Goal: Task Accomplishment & Management: Manage account settings

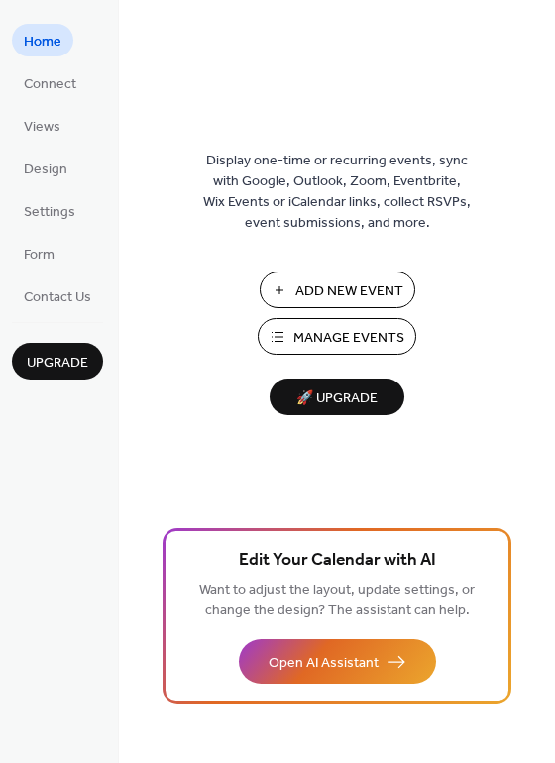
drag, startPoint x: 298, startPoint y: 294, endPoint x: 187, endPoint y: 252, distance: 118.9
click at [187, 252] on div "Display one-time or recurring events, sync with Google, Outlook, Zoom, Eventbri…" at bounding box center [337, 413] width 436 height 698
click at [306, 334] on span "Manage Events" at bounding box center [348, 338] width 111 height 21
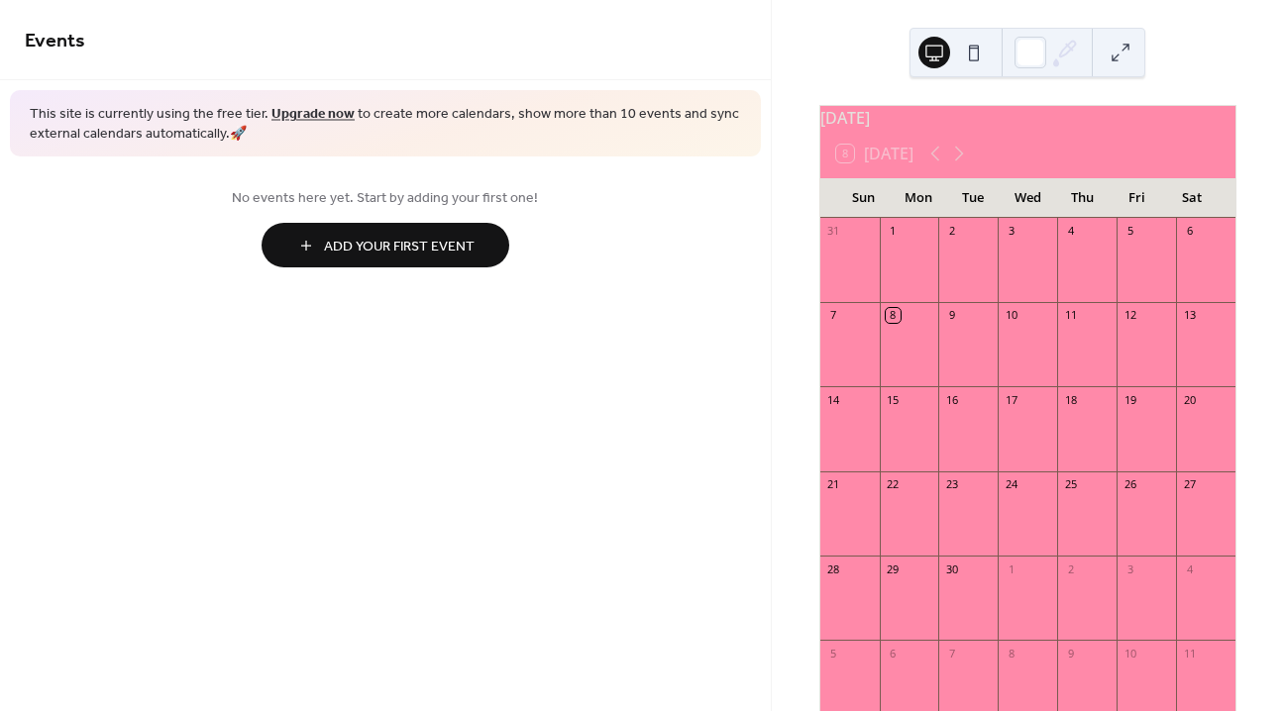
click at [359, 245] on span "Add Your First Event" at bounding box center [399, 247] width 151 height 21
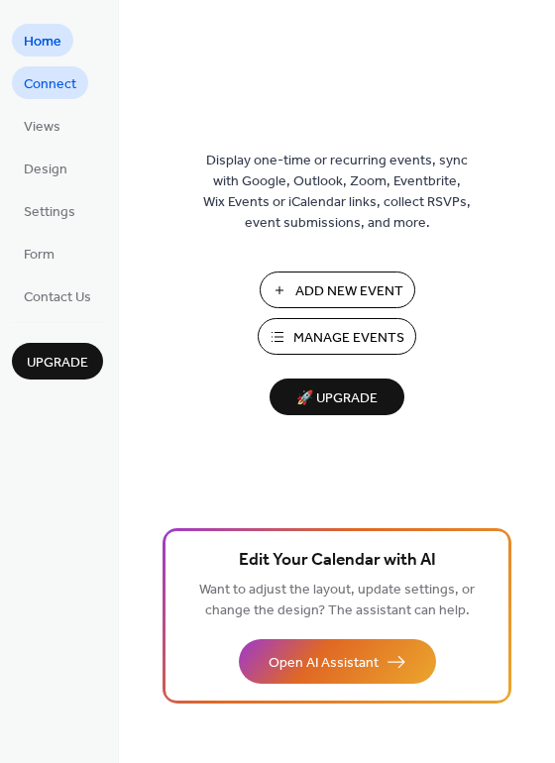
click at [51, 87] on span "Connect" at bounding box center [50, 84] width 53 height 21
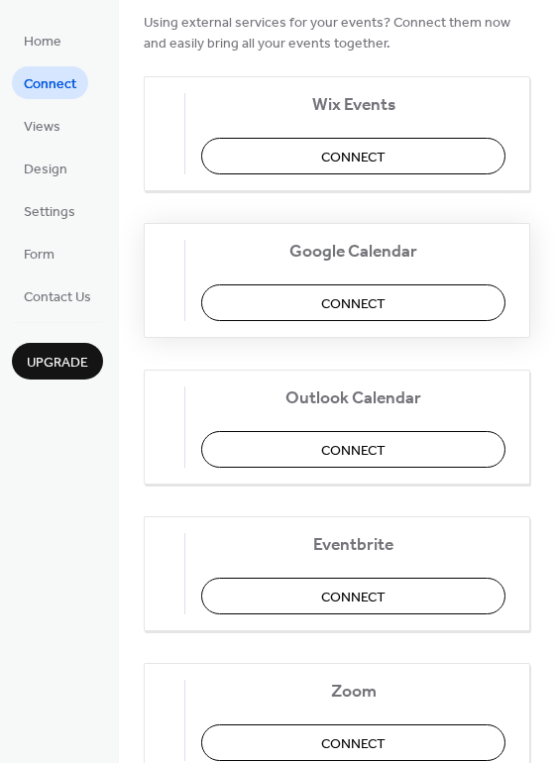
scroll to position [207, 0]
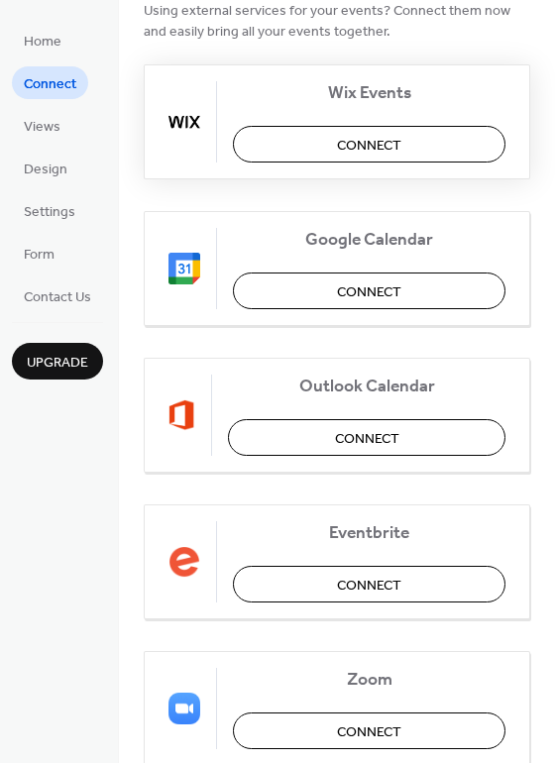
click at [330, 137] on button "Connect" at bounding box center [369, 144] width 272 height 37
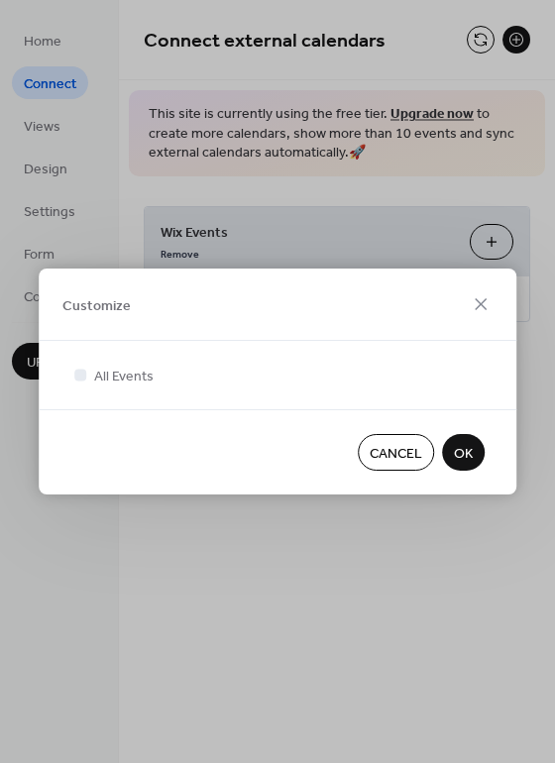
click at [464, 456] on span "OK" at bounding box center [463, 454] width 19 height 21
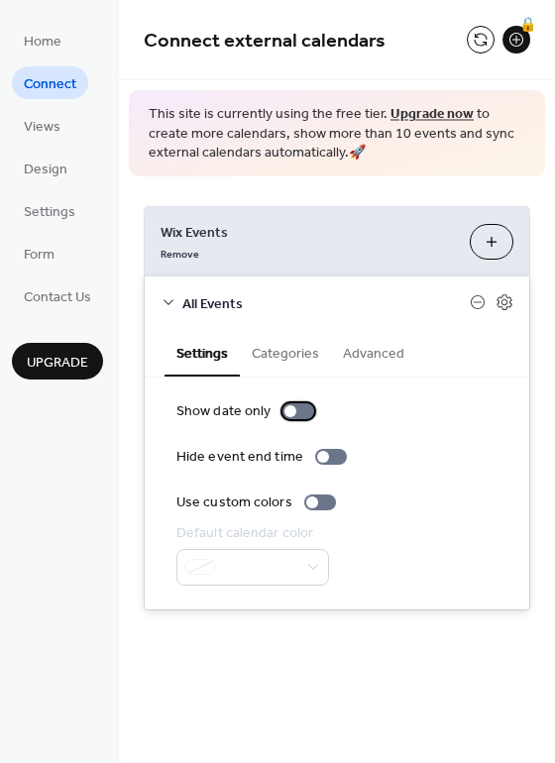
click at [302, 410] on div at bounding box center [298, 411] width 32 height 16
click at [302, 410] on div at bounding box center [306, 411] width 12 height 12
click at [311, 496] on div at bounding box center [320, 502] width 32 height 16
click at [265, 586] on div "Show date only Hide event end time Use custom colors Default calendar color" at bounding box center [337, 493] width 384 height 232
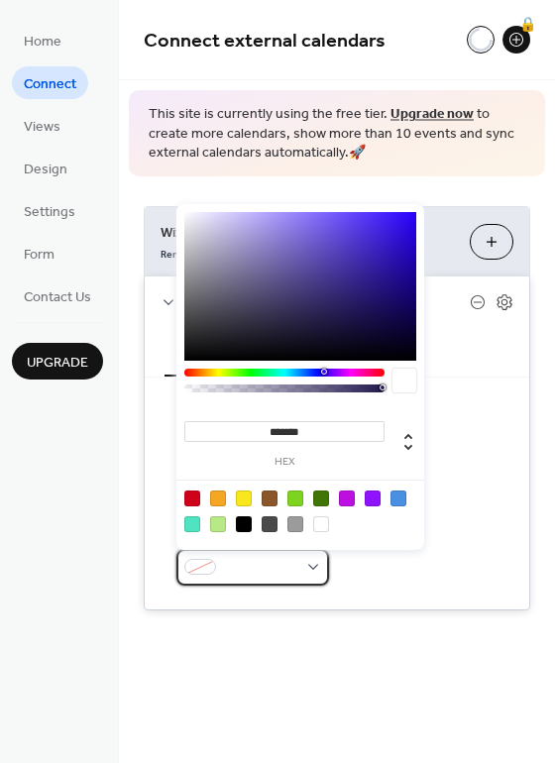
click at [279, 568] on span at bounding box center [260, 568] width 73 height 21
click at [397, 393] on div at bounding box center [404, 386] width 24 height 34
click at [400, 380] on div at bounding box center [404, 381] width 24 height 24
click at [390, 377] on div at bounding box center [300, 386] width 232 height 34
type input "*******"
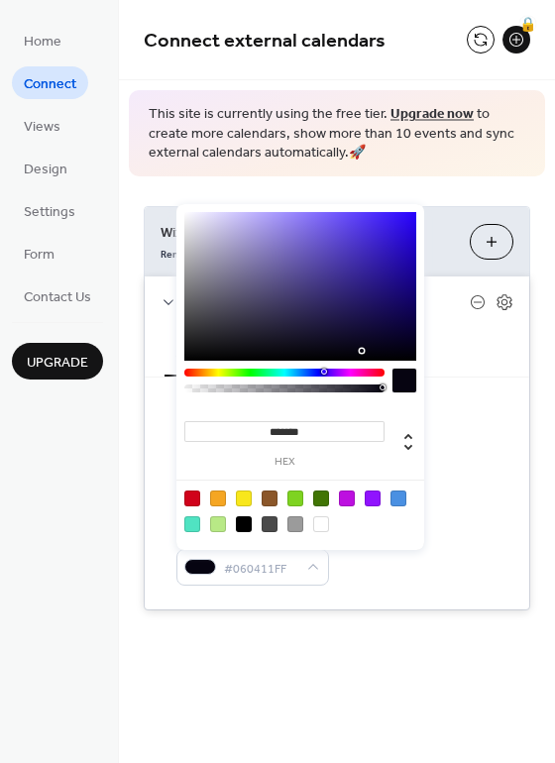
click at [365, 351] on div at bounding box center [300, 286] width 232 height 149
click at [288, 563] on span "#060411FF" at bounding box center [260, 568] width 73 height 21
click at [290, 560] on span "#060411FF" at bounding box center [260, 568] width 73 height 21
drag, startPoint x: 381, startPoint y: 381, endPoint x: 67, endPoint y: 377, distance: 314.1
click at [68, 377] on body "**********" at bounding box center [277, 381] width 555 height 763
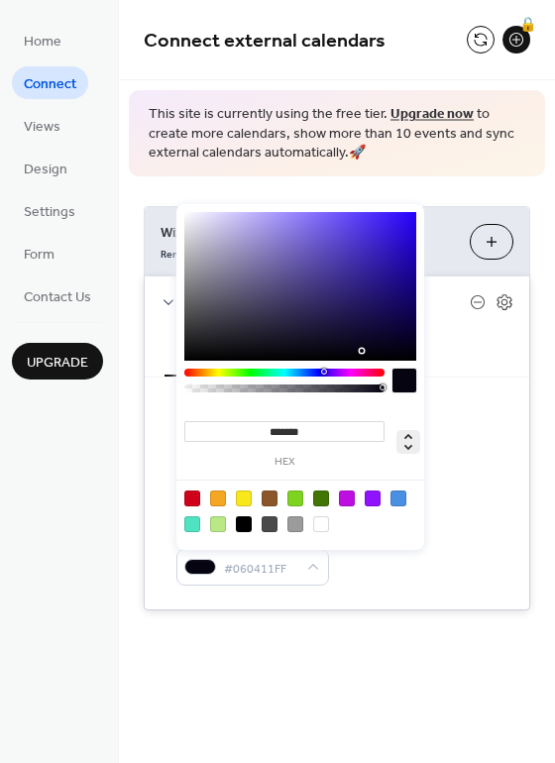
click at [401, 450] on icon at bounding box center [408, 442] width 24 height 24
type input "***"
type input "**"
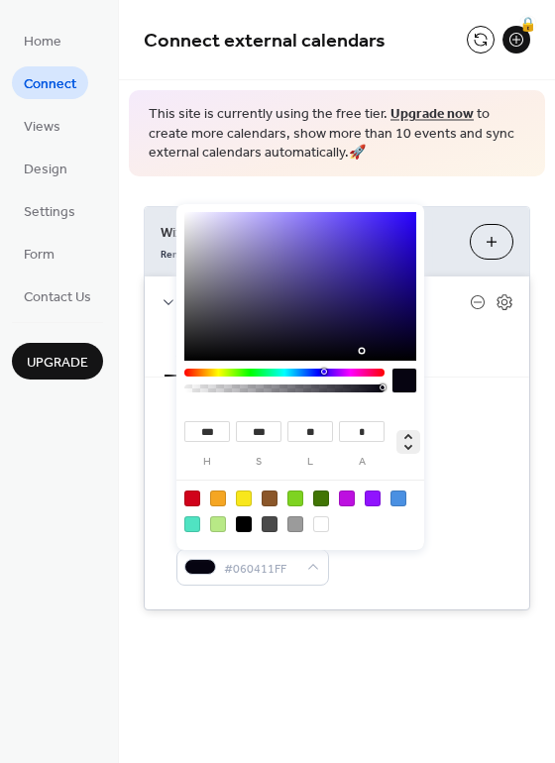
click at [408, 437] on icon at bounding box center [408, 442] width 24 height 24
type input "***"
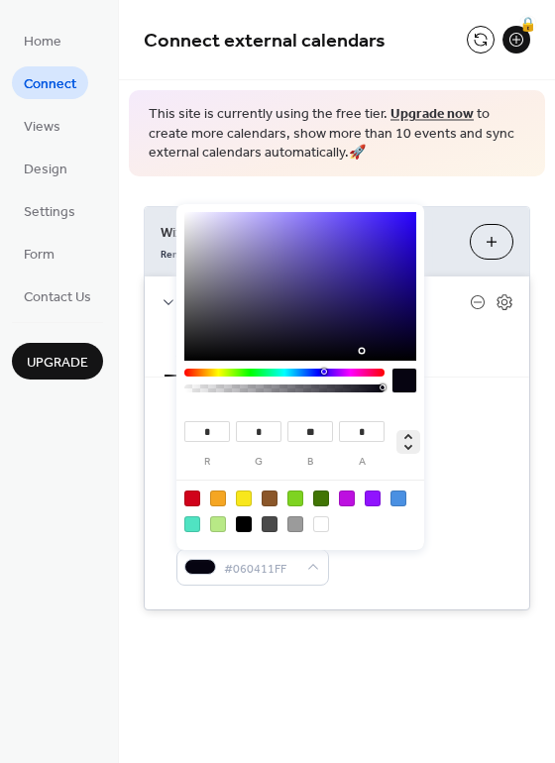
type input "**"
click at [413, 446] on icon at bounding box center [408, 442] width 24 height 24
click at [412, 435] on icon at bounding box center [408, 442] width 24 height 24
type input "***"
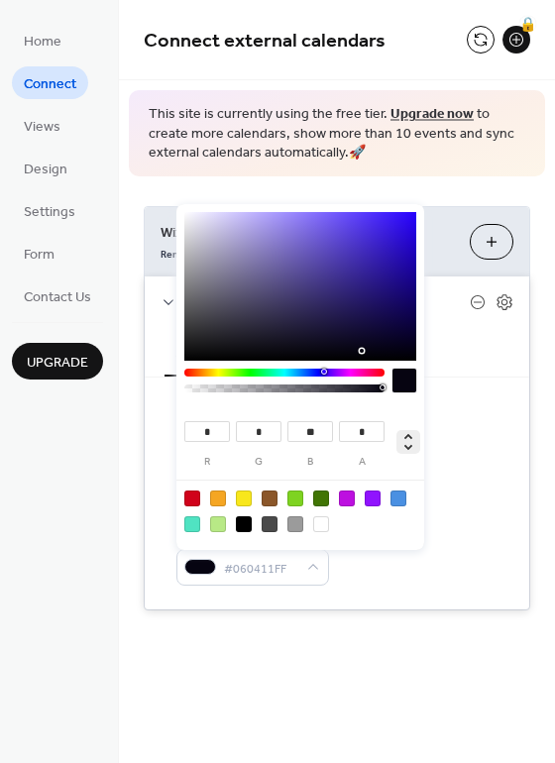
type input "***"
type input "**"
click at [477, 447] on div "Hide event end time" at bounding box center [336, 457] width 321 height 21
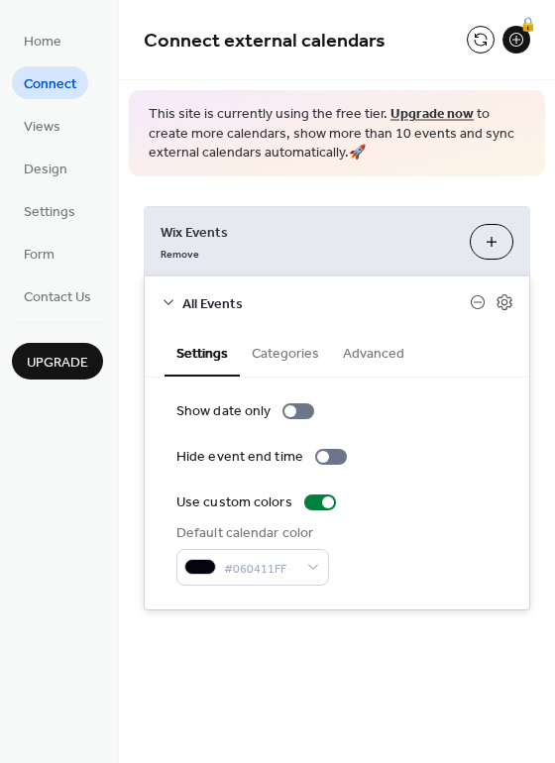
click at [189, 306] on span "All Events" at bounding box center [325, 303] width 287 height 21
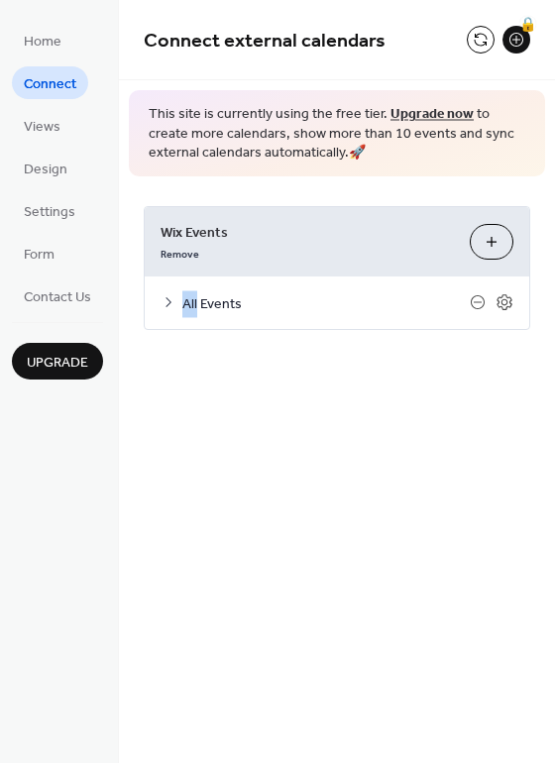
click at [190, 306] on span "All Events" at bounding box center [325, 303] width 287 height 21
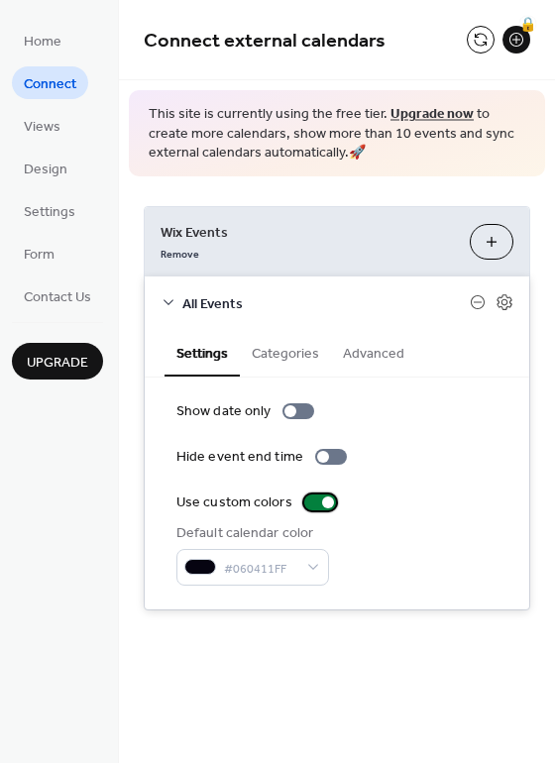
click at [311, 495] on div at bounding box center [320, 502] width 32 height 16
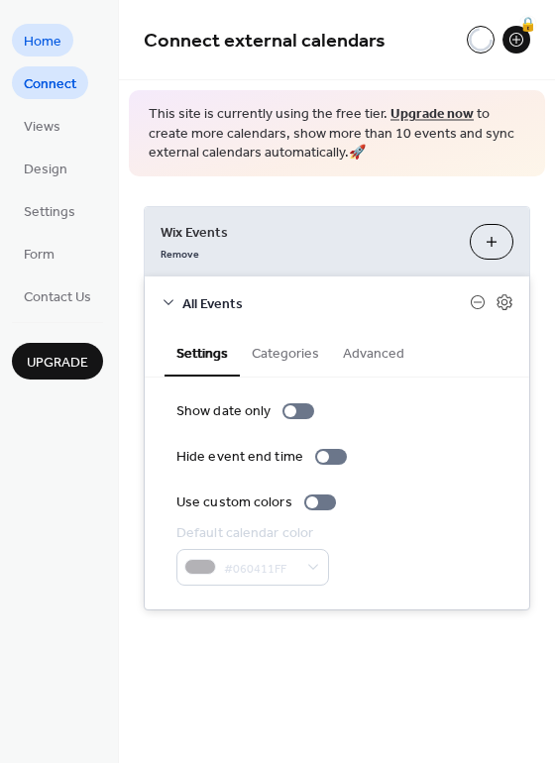
click at [68, 42] on link "Home" at bounding box center [42, 40] width 61 height 33
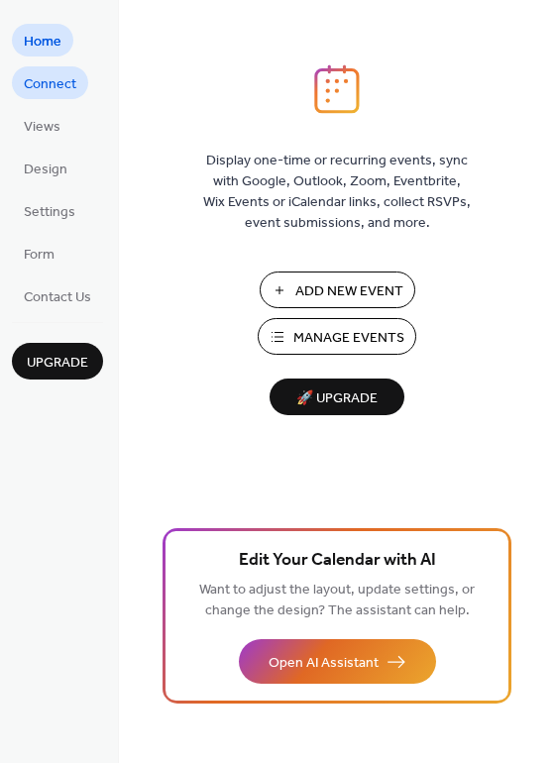
click at [72, 89] on span "Connect" at bounding box center [50, 84] width 53 height 21
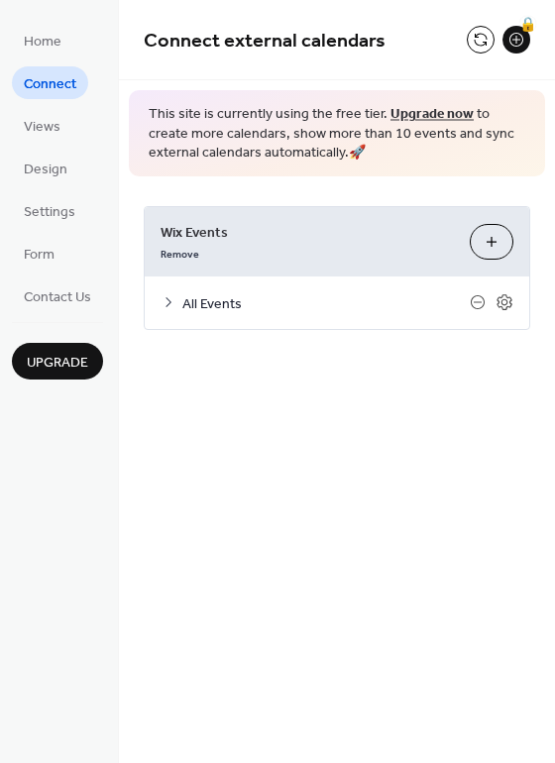
click at [507, 249] on button "Customize" at bounding box center [492, 242] width 44 height 36
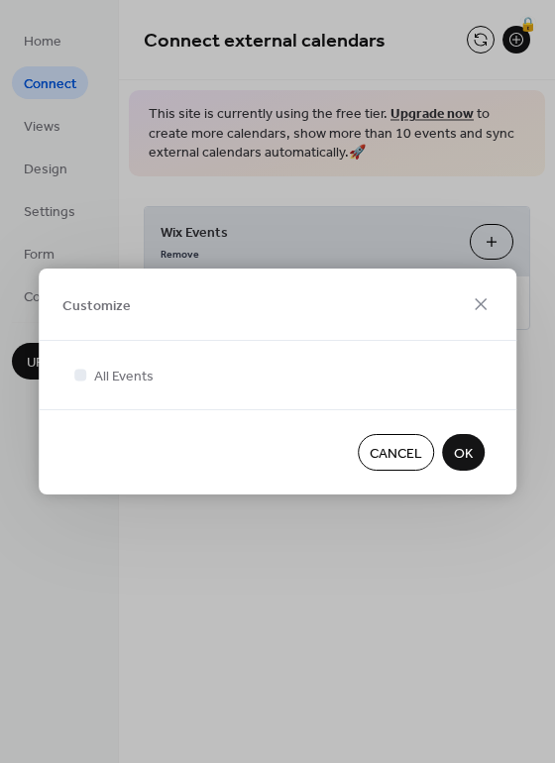
click at [472, 452] on span "OK" at bounding box center [463, 454] width 19 height 21
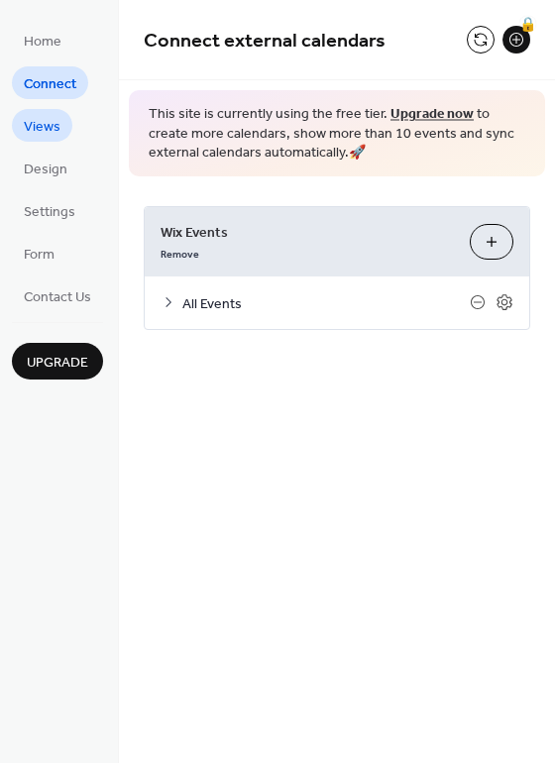
click at [38, 136] on span "Views" at bounding box center [42, 127] width 37 height 21
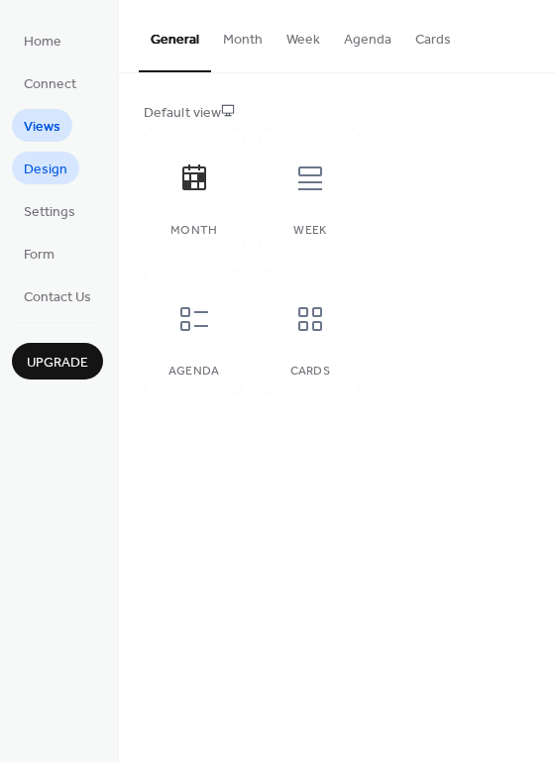
click at [49, 155] on link "Design" at bounding box center [45, 168] width 67 height 33
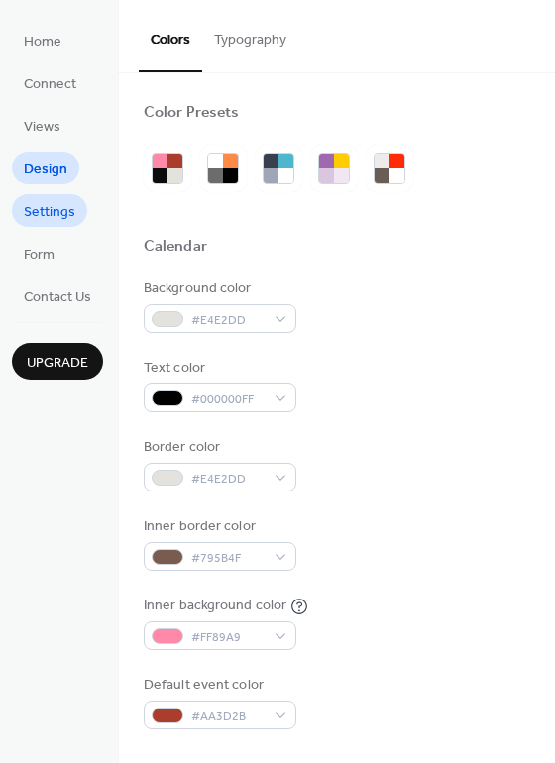
click at [47, 206] on span "Settings" at bounding box center [50, 212] width 52 height 21
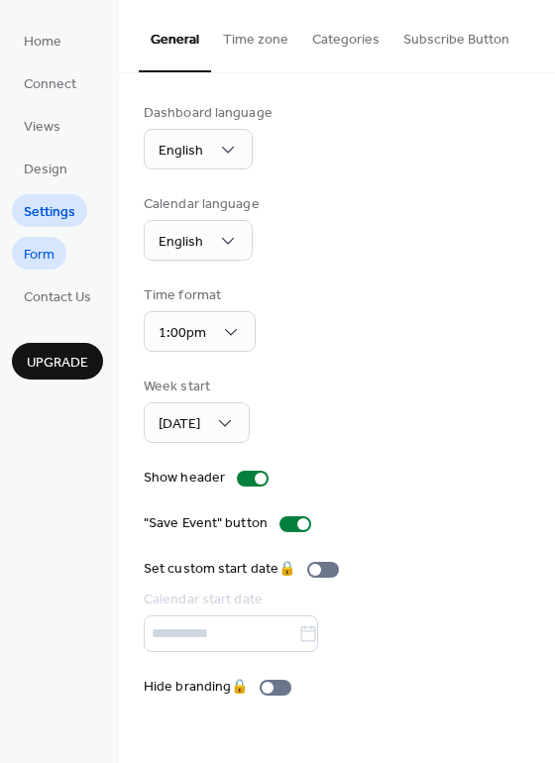
click at [54, 249] on span "Form" at bounding box center [39, 255] width 31 height 21
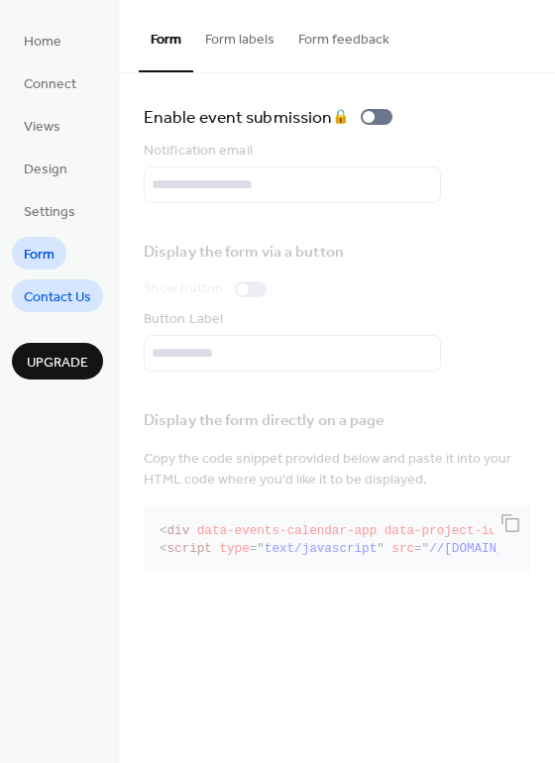
click at [62, 287] on span "Contact Us" at bounding box center [57, 297] width 67 height 21
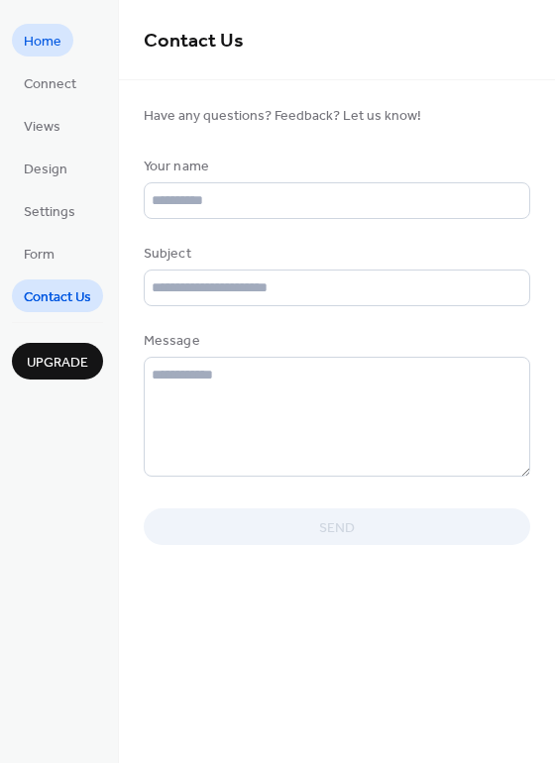
click at [62, 36] on link "Home" at bounding box center [42, 40] width 61 height 33
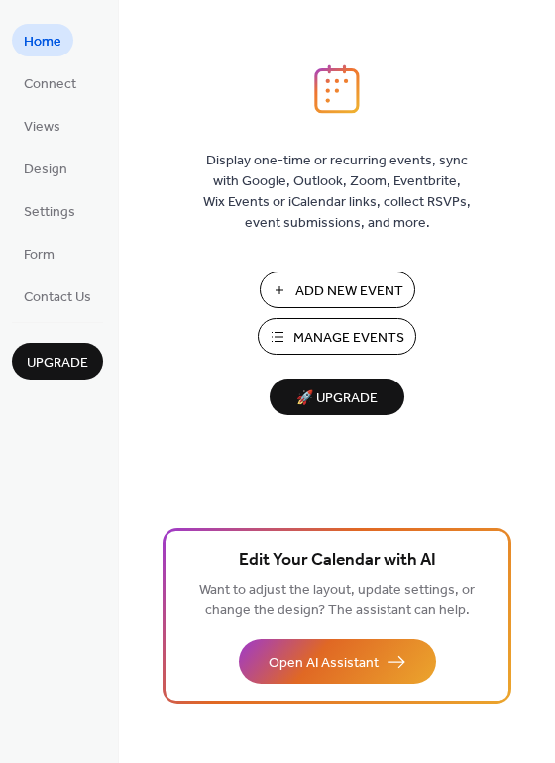
click at [327, 349] on span "Manage Events" at bounding box center [348, 338] width 111 height 21
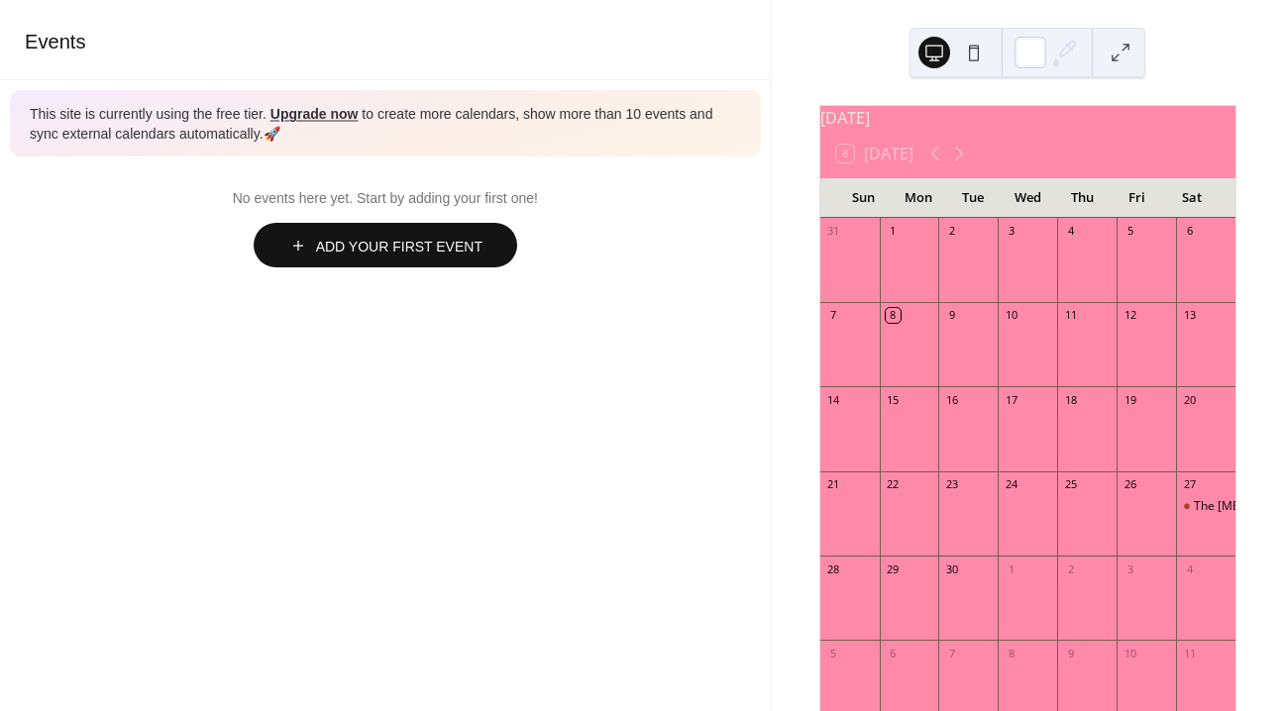
click at [448, 248] on span "Add Your First Event" at bounding box center [399, 247] width 166 height 21
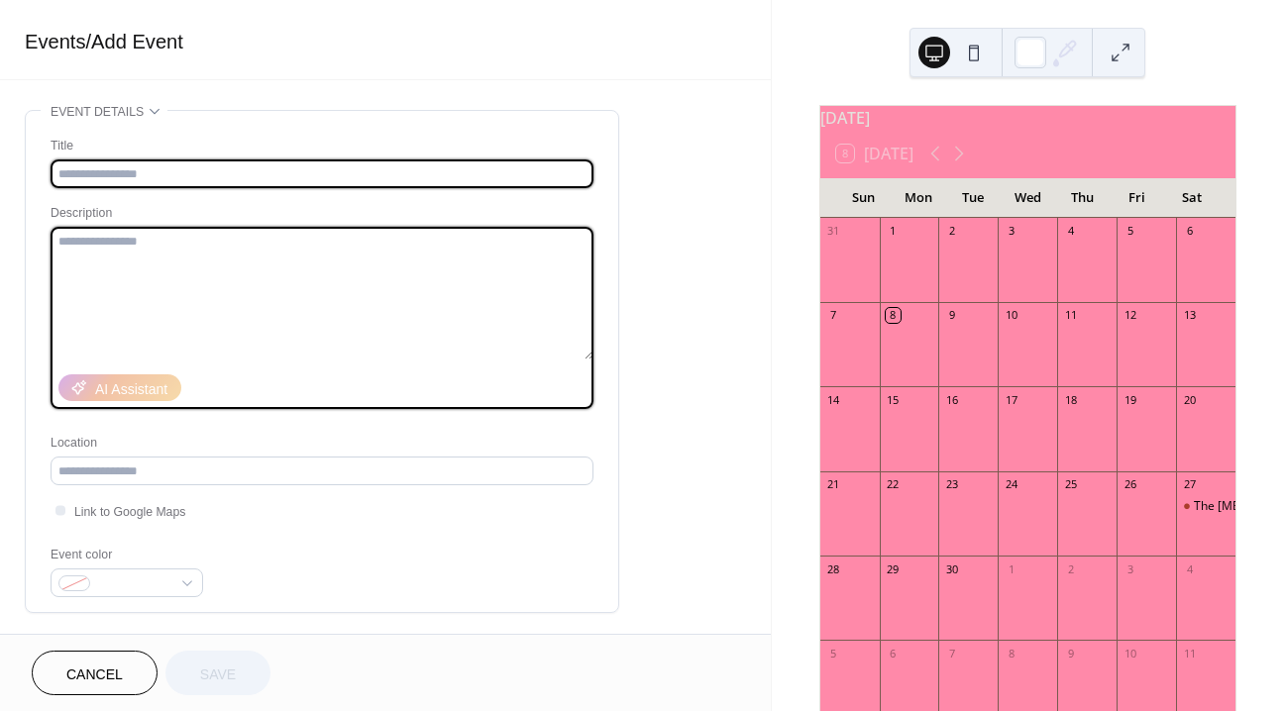
click at [448, 248] on textarea at bounding box center [322, 293] width 543 height 133
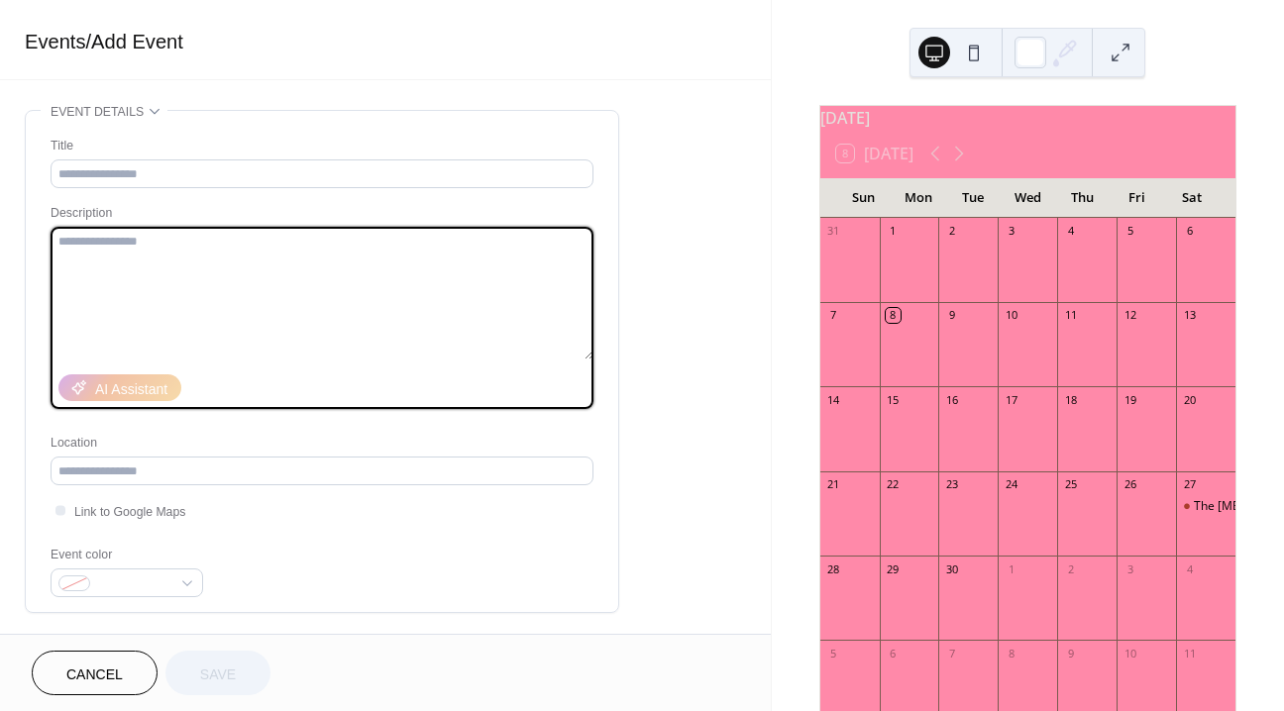
paste textarea "**********"
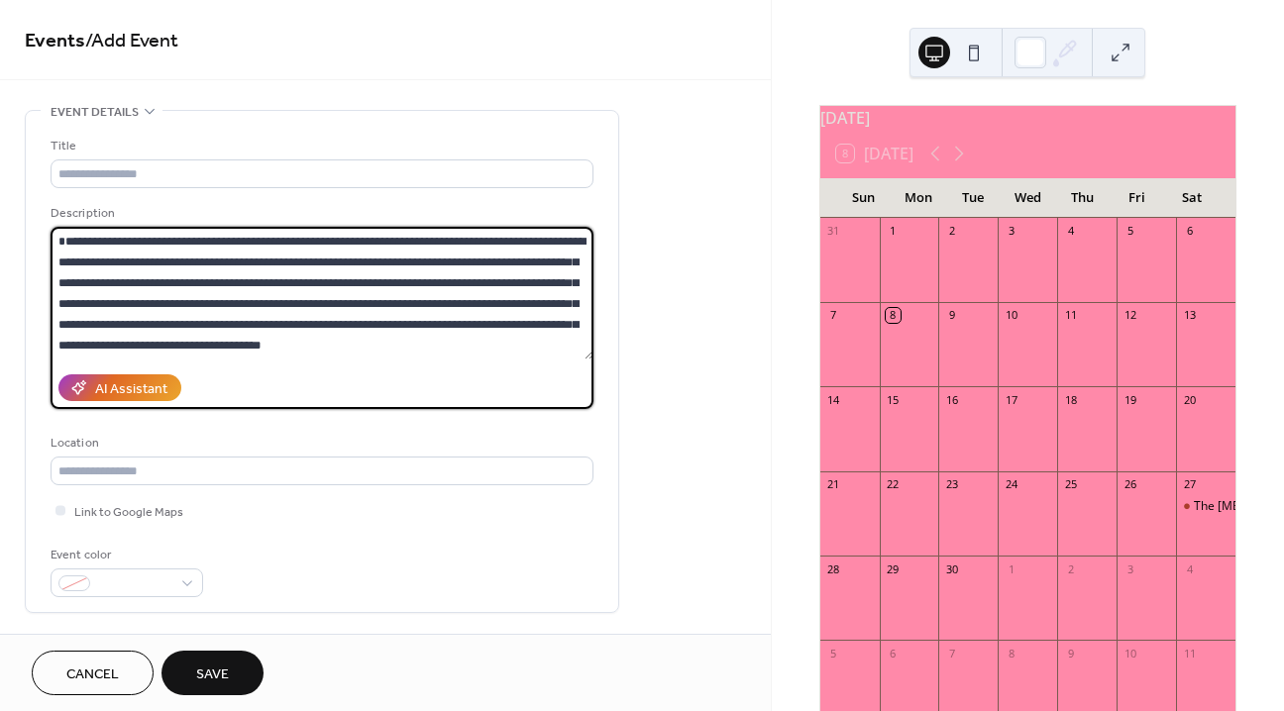
type textarea "**********"
click at [390, 144] on div "Title" at bounding box center [320, 146] width 539 height 21
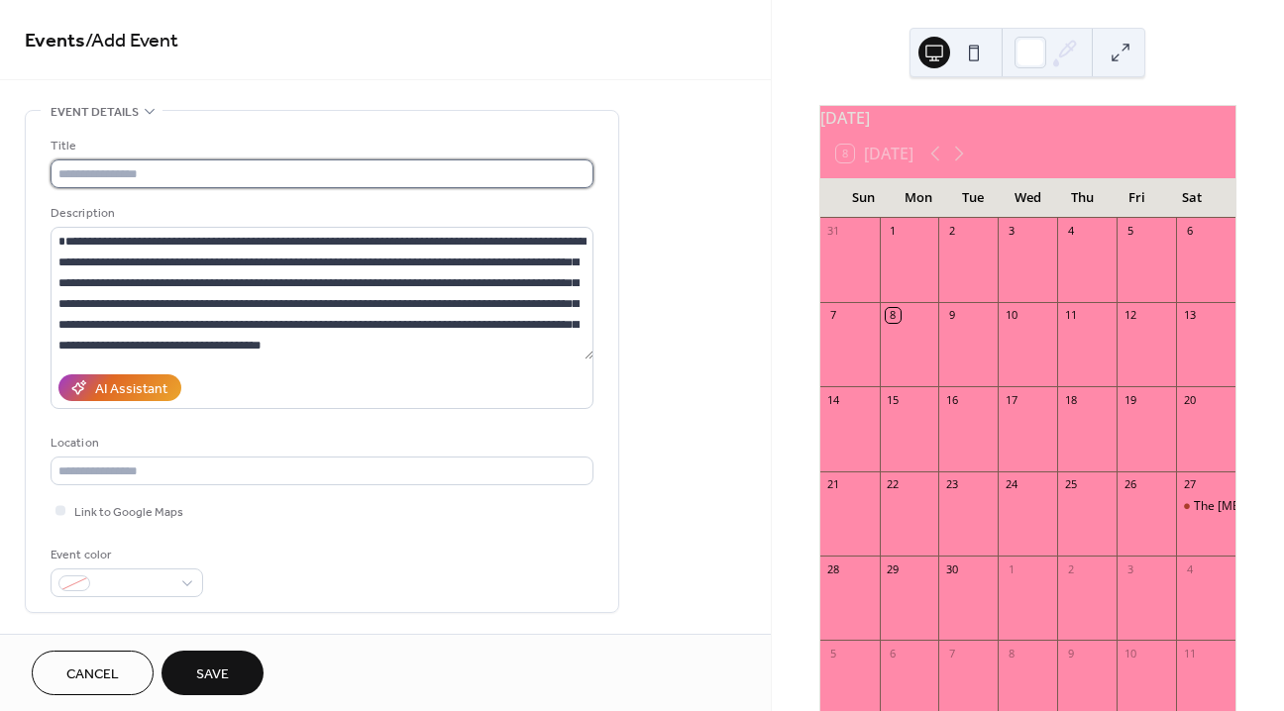
click at [387, 176] on input "text" at bounding box center [322, 174] width 543 height 29
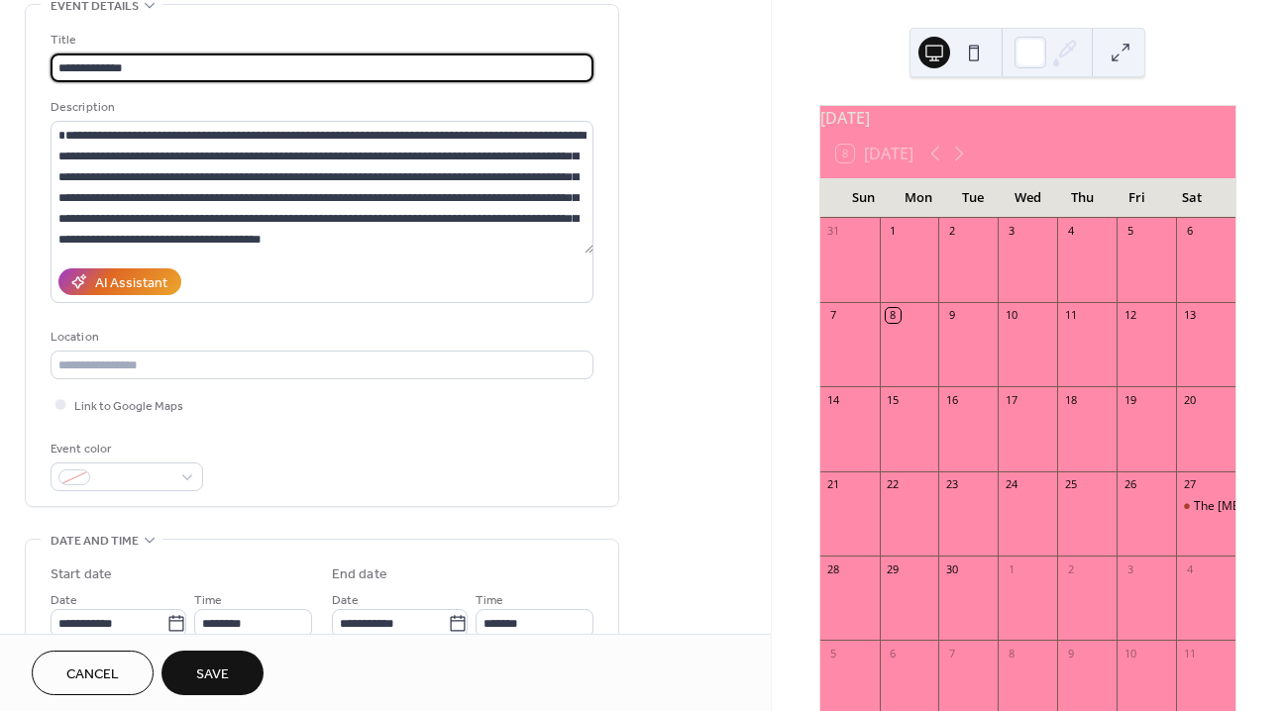
scroll to position [296, 0]
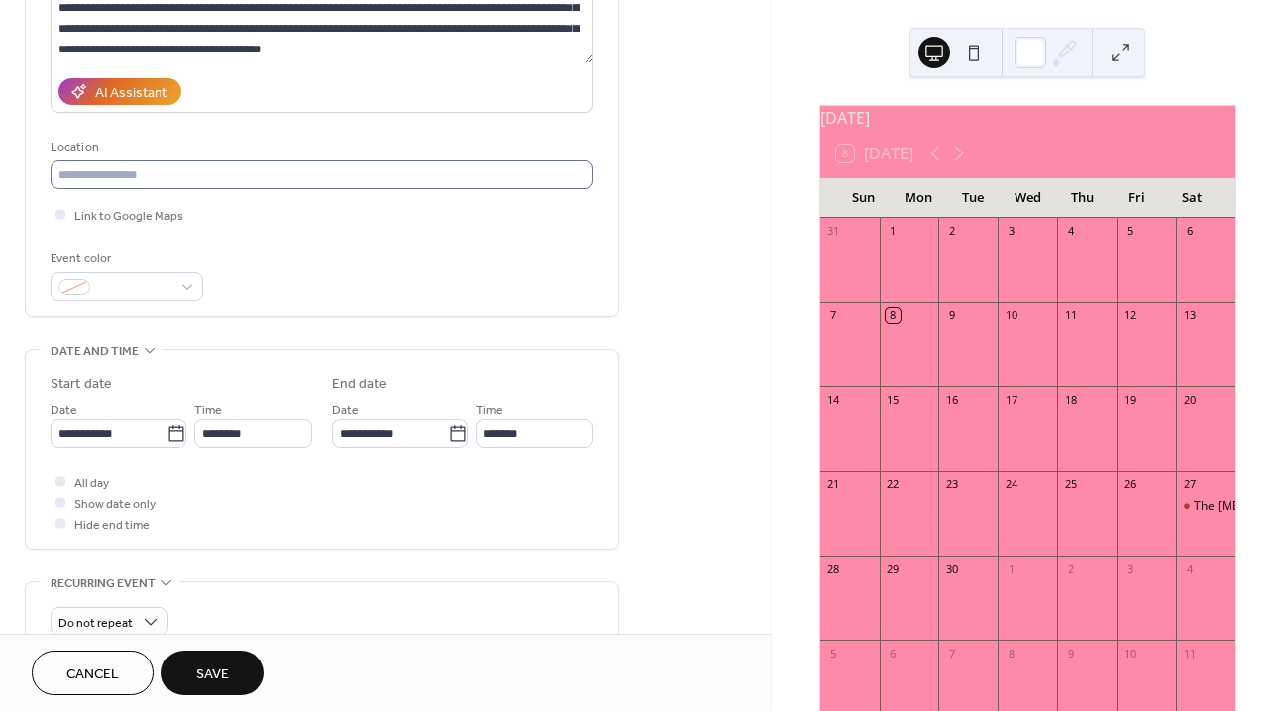
type input "**********"
click at [277, 168] on input "text" at bounding box center [322, 175] width 543 height 29
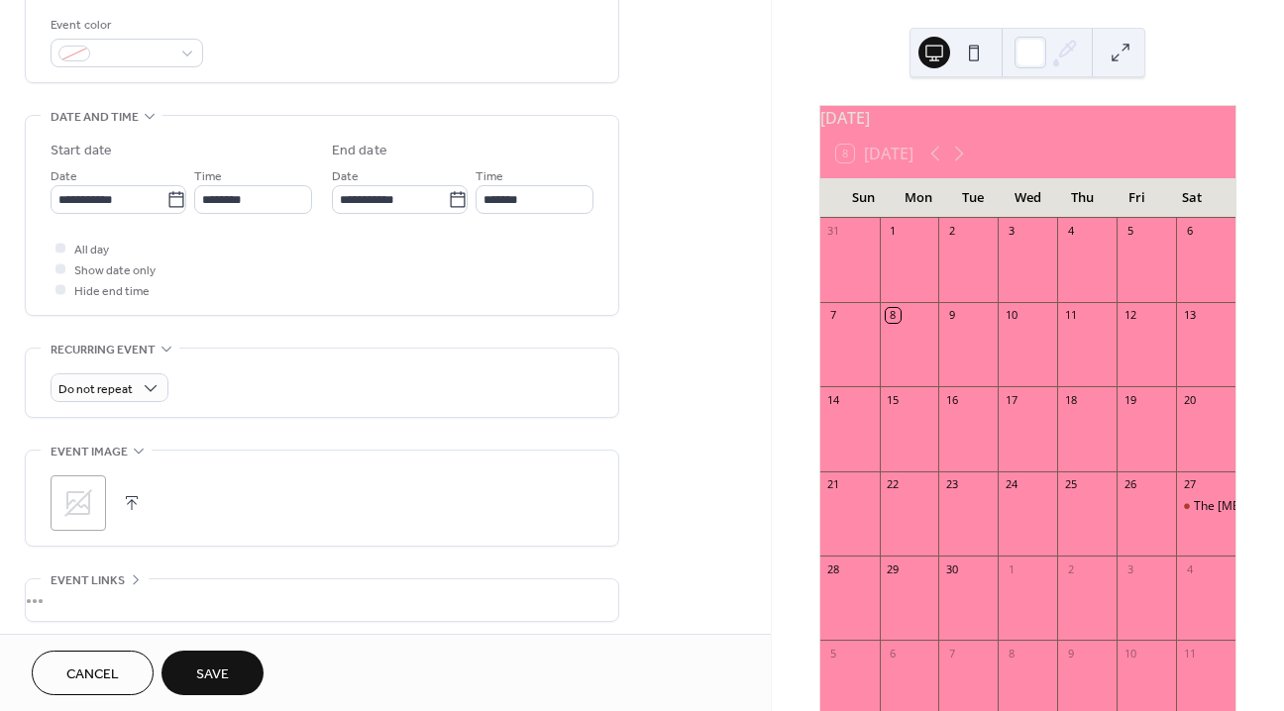
scroll to position [546, 0]
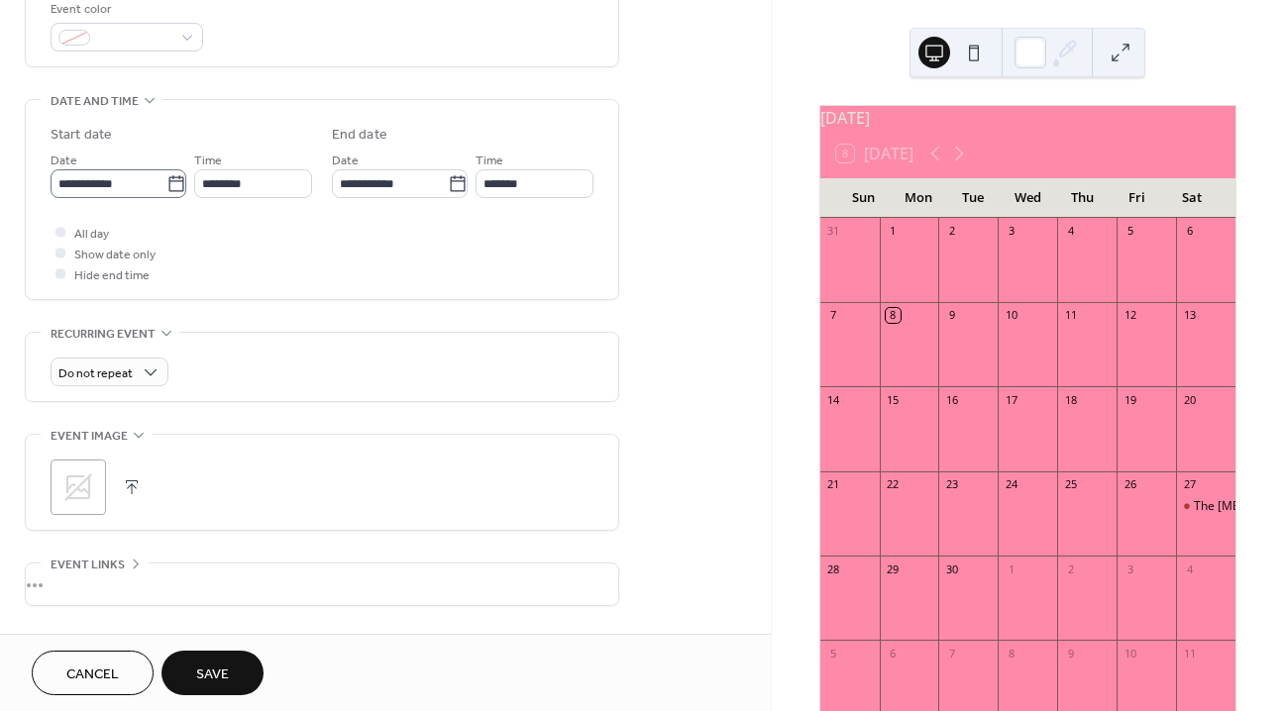
type input "***"
click at [166, 192] on icon at bounding box center [176, 184] width 20 height 20
click at [165, 192] on input "**********" at bounding box center [109, 183] width 116 height 29
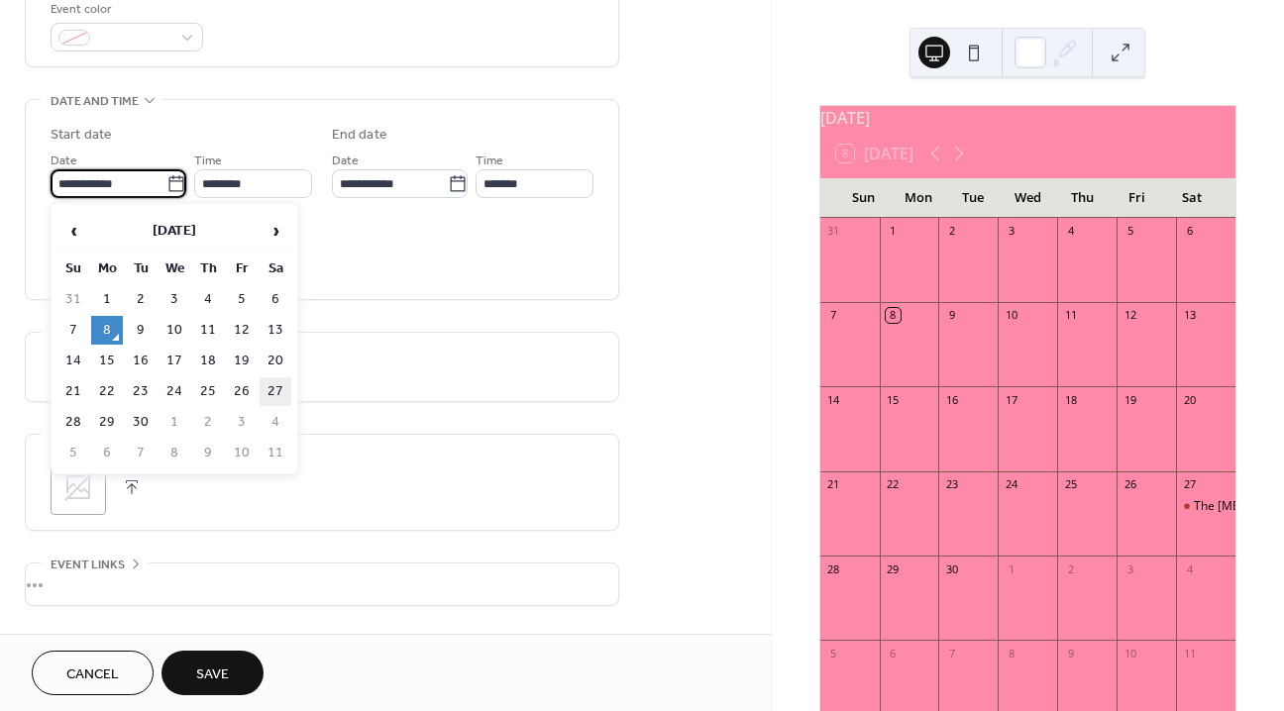
click at [274, 391] on td "27" at bounding box center [276, 391] width 32 height 29
type input "**********"
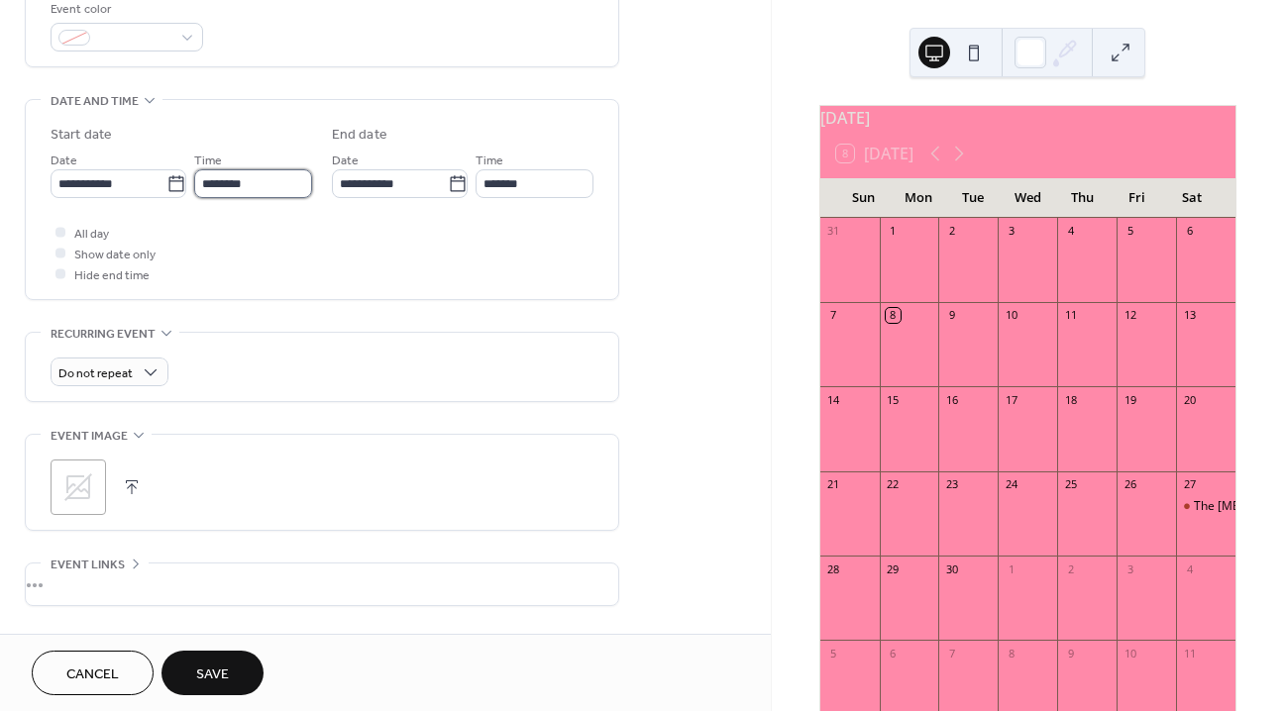
click at [288, 169] on input "********" at bounding box center [253, 183] width 118 height 29
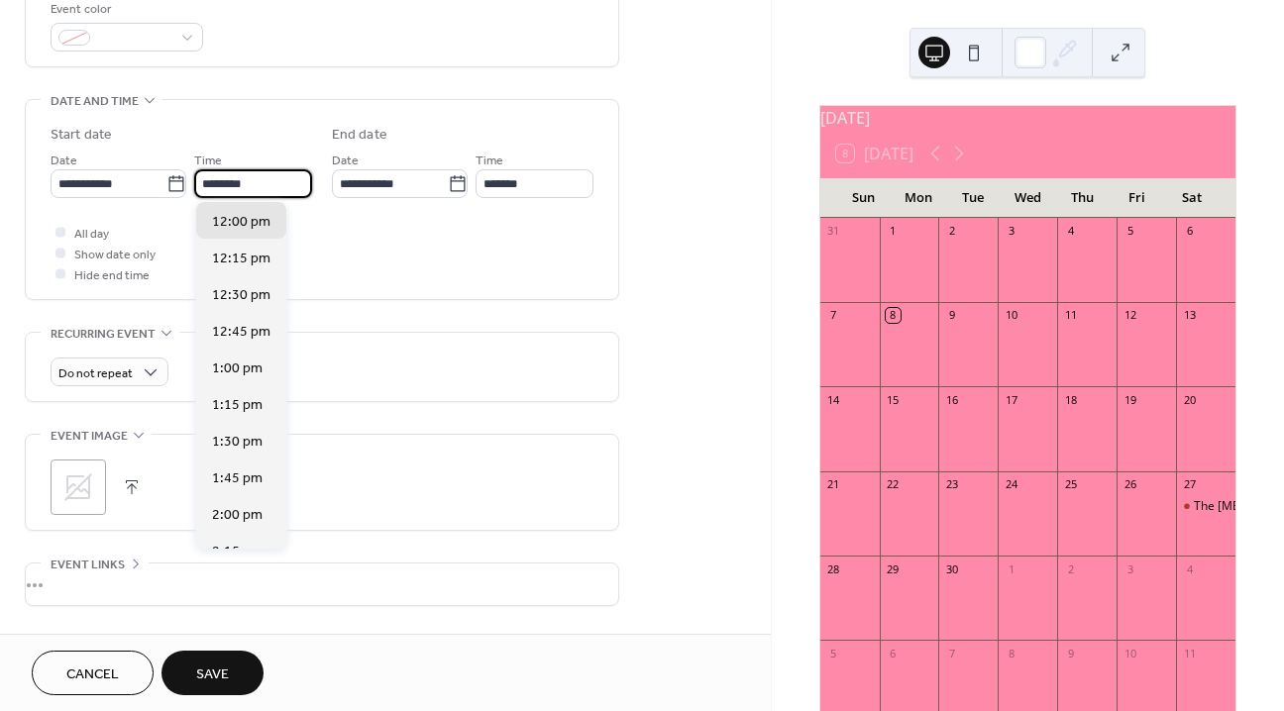
click at [288, 174] on input "********" at bounding box center [253, 183] width 118 height 29
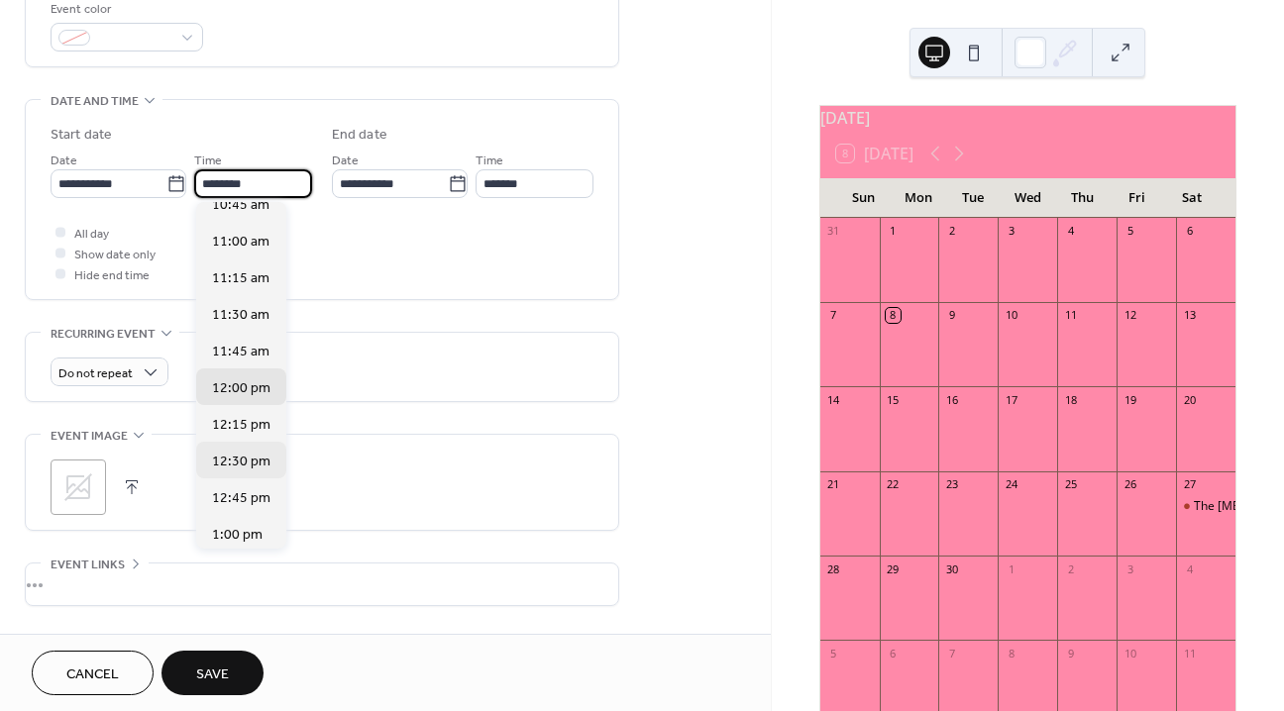
scroll to position [1590, 0]
click at [247, 248] on span "11:00 am" at bounding box center [240, 245] width 57 height 21
type input "********"
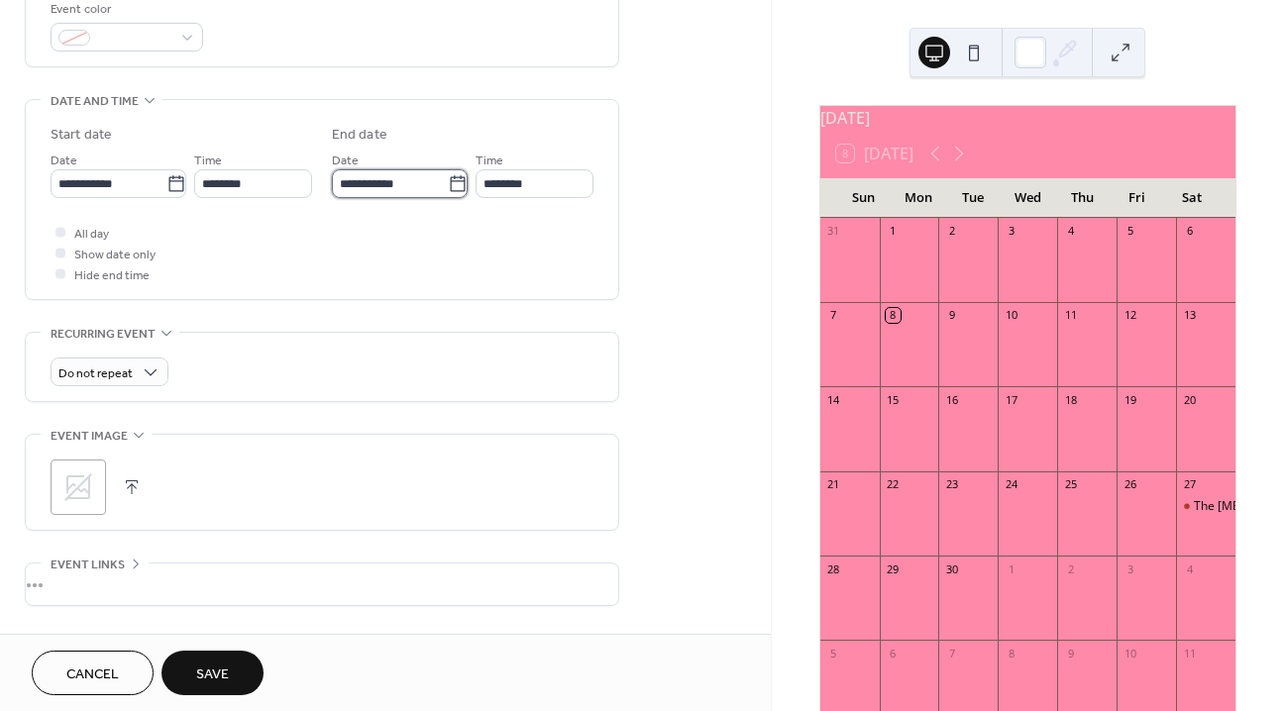
click at [441, 172] on input "**********" at bounding box center [390, 183] width 116 height 29
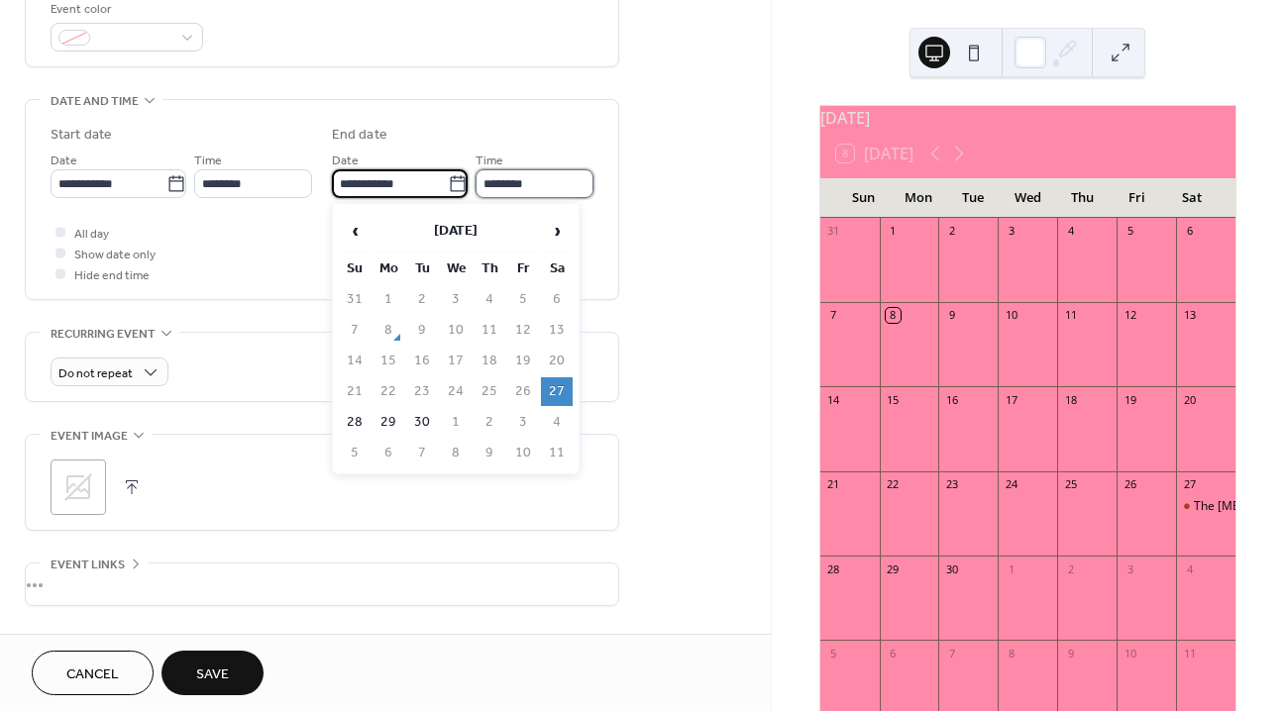
click at [537, 186] on input "********" at bounding box center [535, 183] width 118 height 29
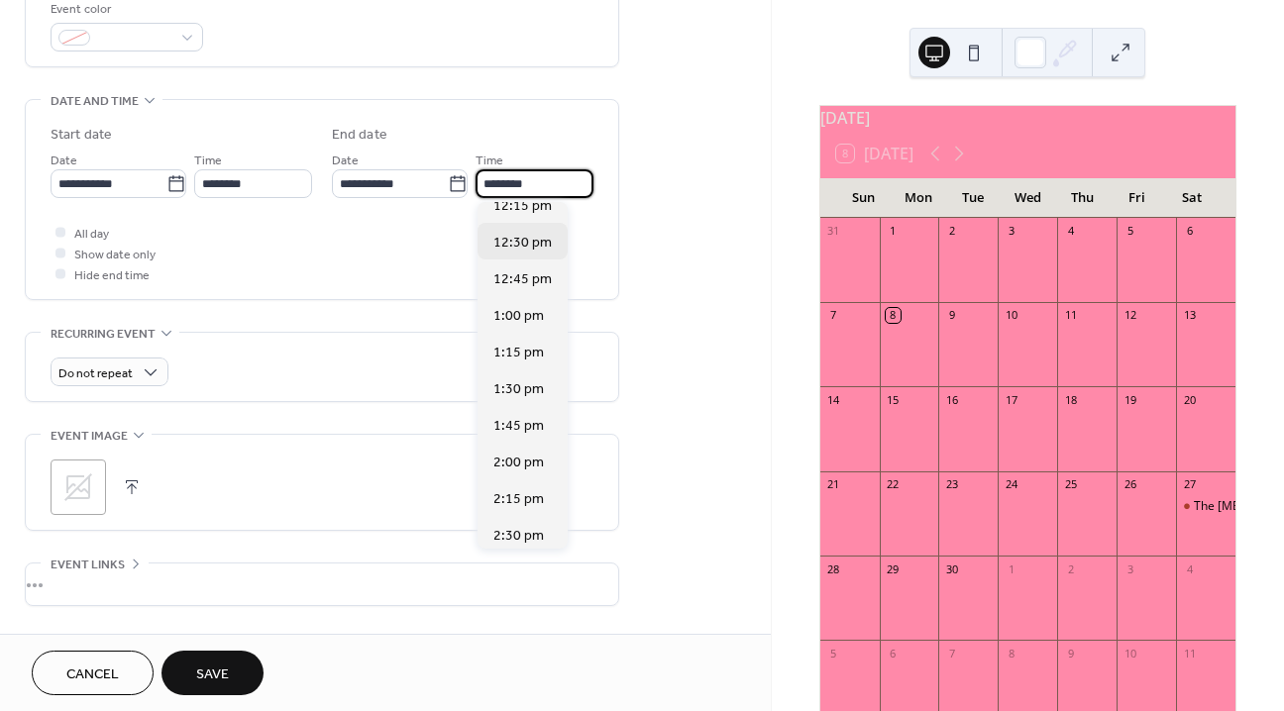
scroll to position [163, 0]
click at [501, 526] on span "2:30 pm" at bounding box center [518, 535] width 51 height 21
type input "*******"
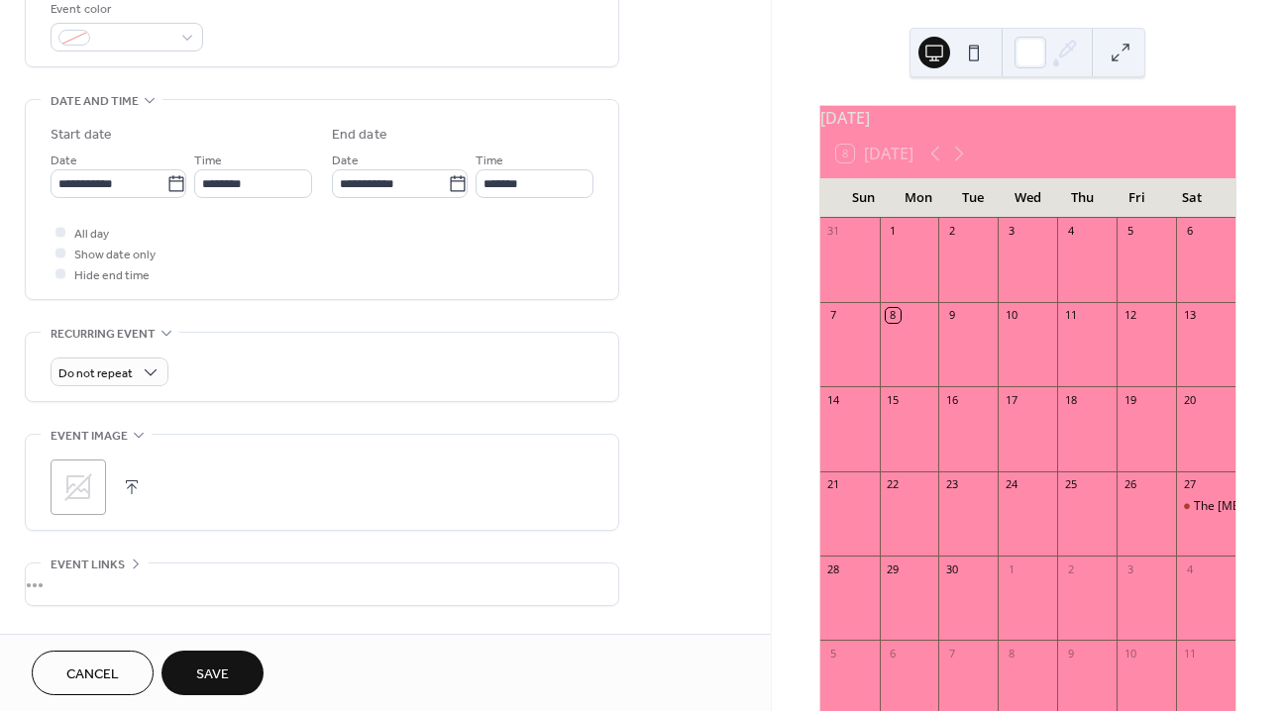
click at [489, 237] on div "All day Show date only Hide end time" at bounding box center [322, 253] width 543 height 62
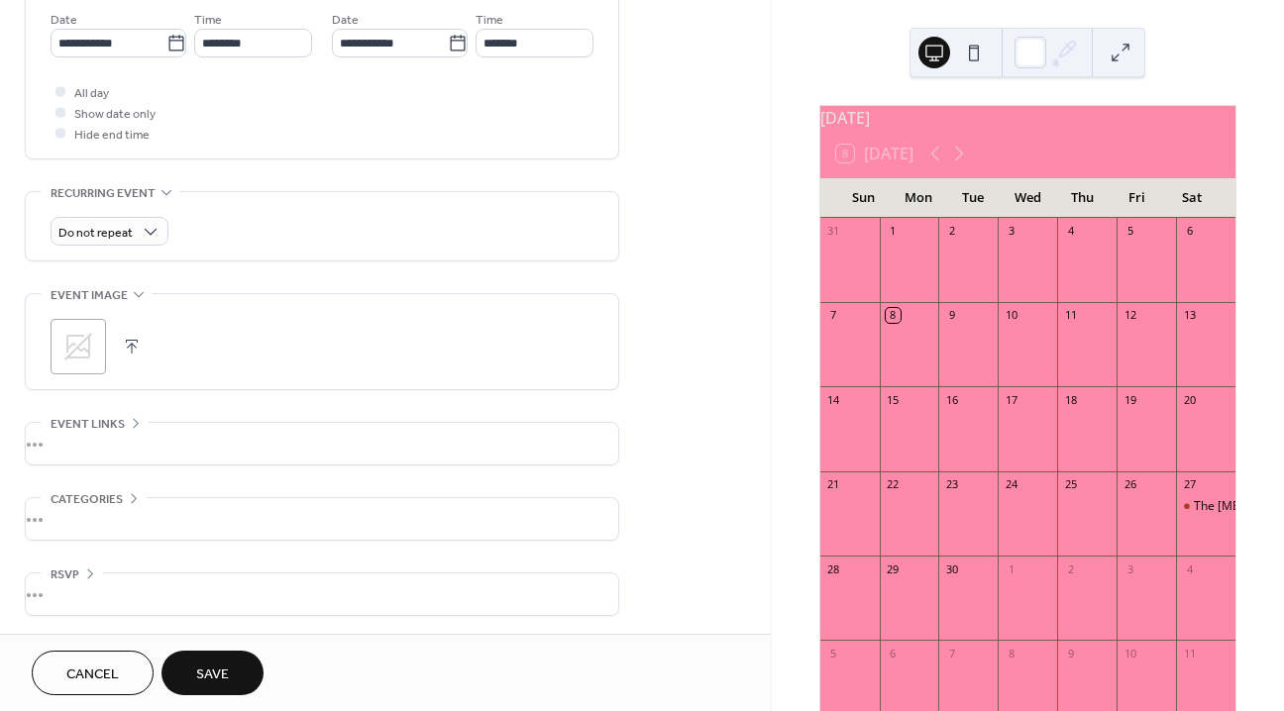
scroll to position [689, 0]
click at [106, 435] on div "•••" at bounding box center [322, 442] width 592 height 42
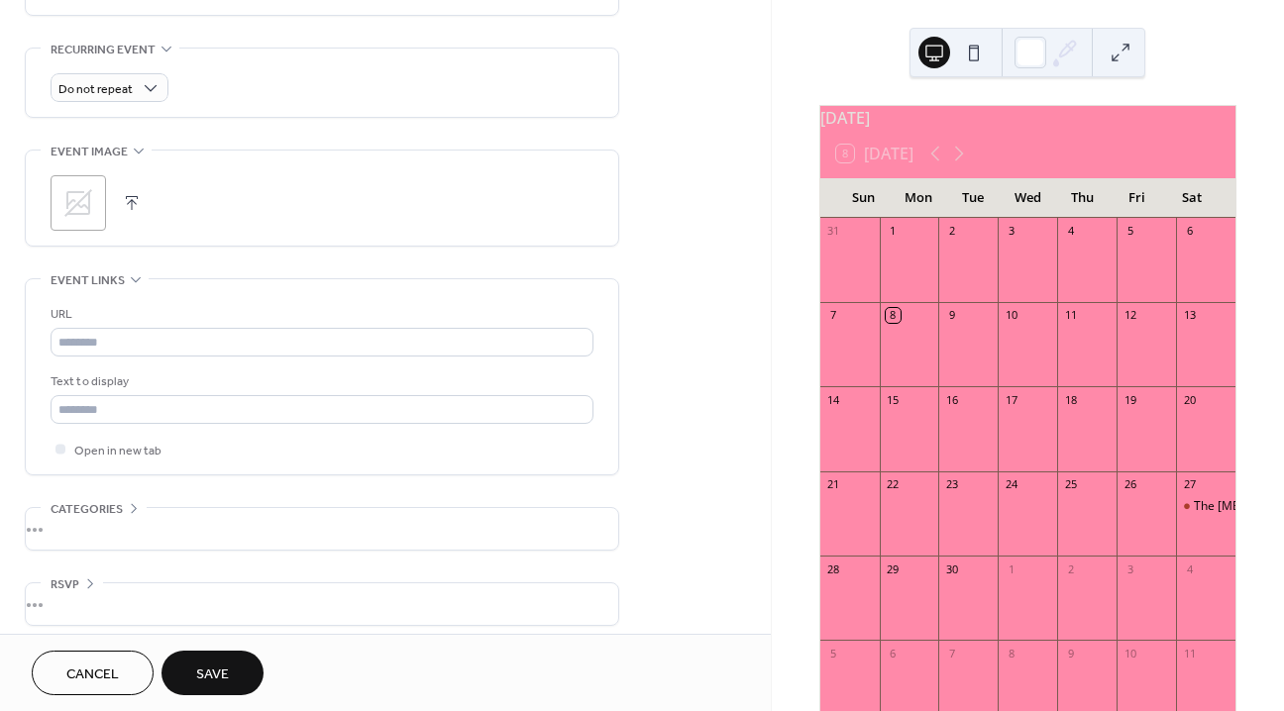
scroll to position [842, 0]
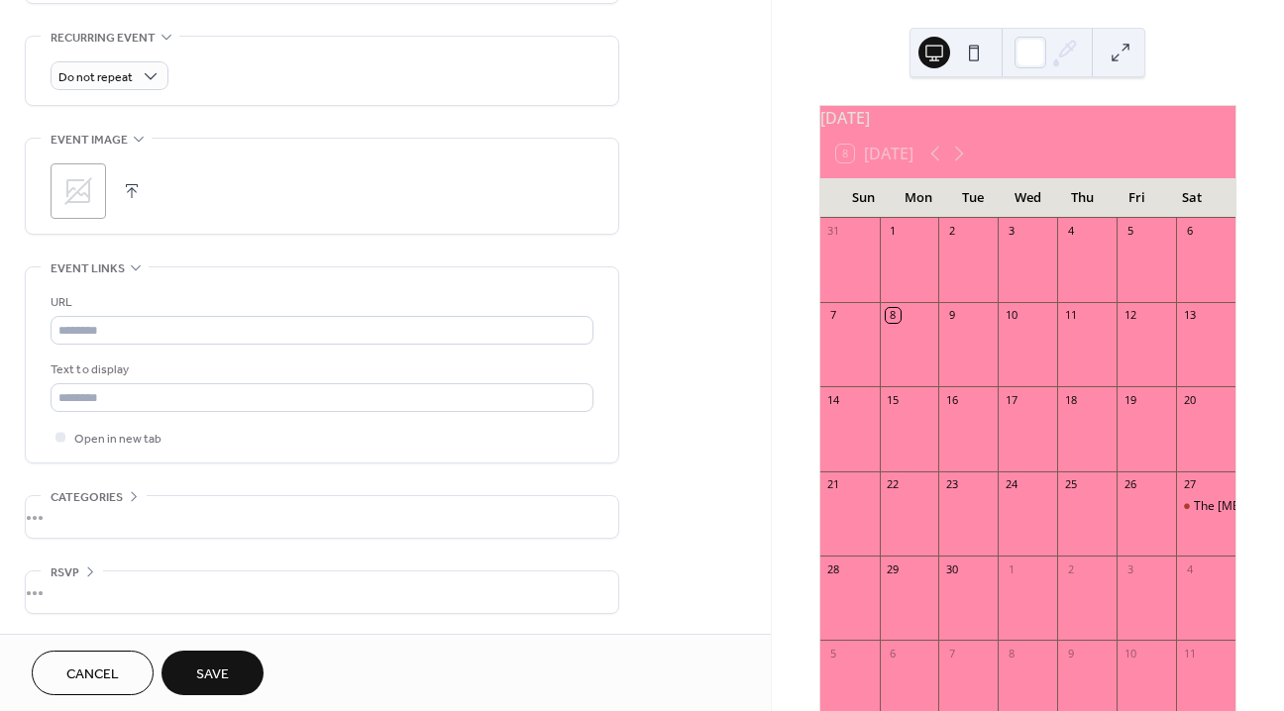
click at [112, 266] on span "Event links" at bounding box center [88, 269] width 74 height 21
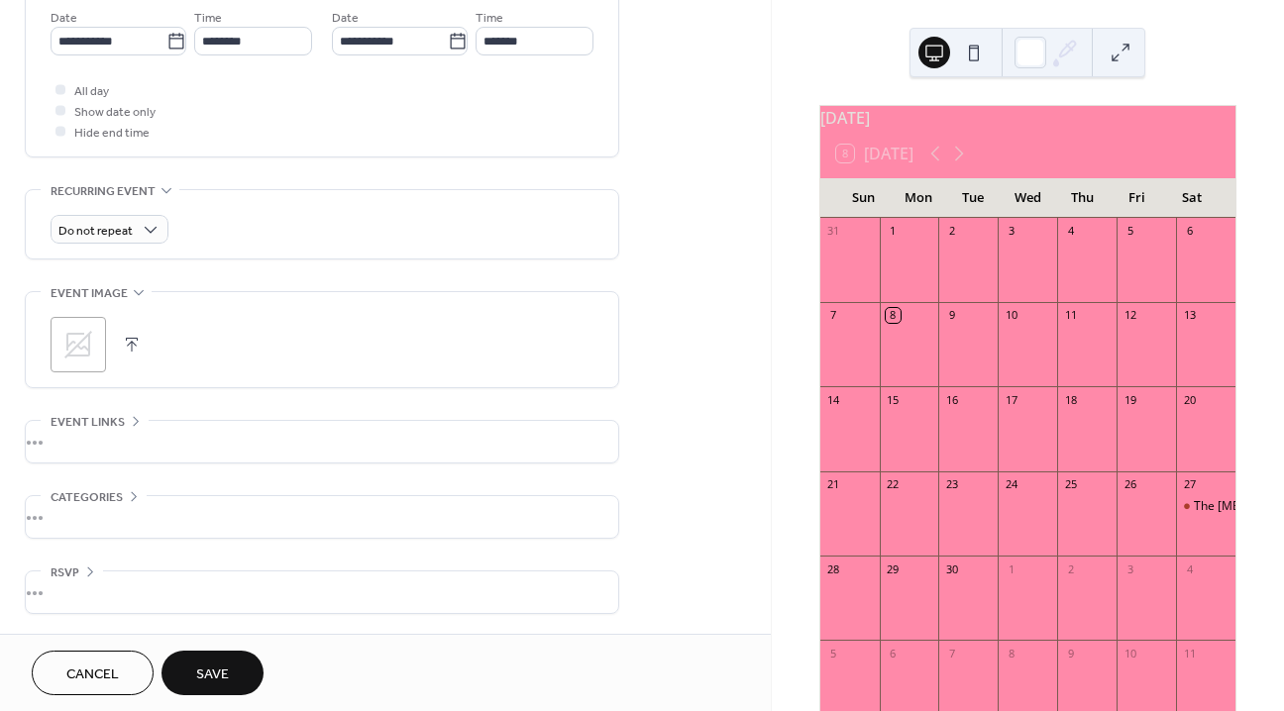
click at [119, 501] on div "•••" at bounding box center [322, 517] width 592 height 42
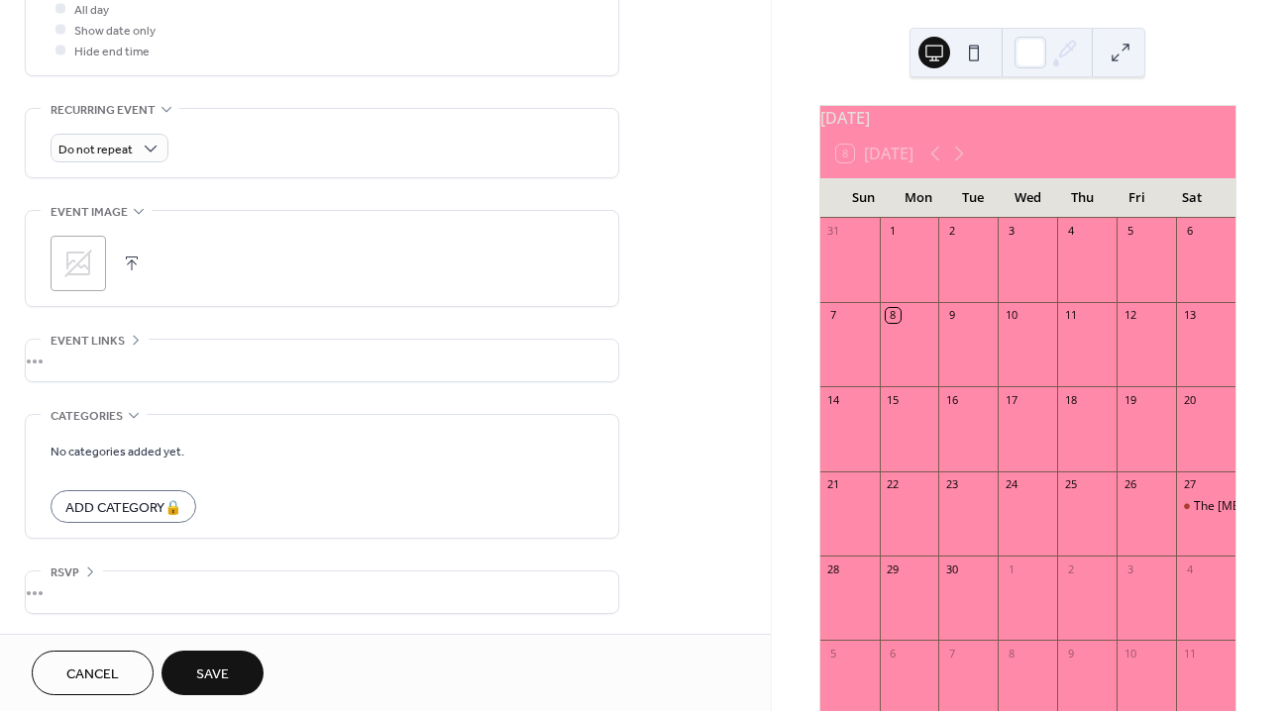
click at [123, 432] on div "No categories added yet. Add Category 🔒" at bounding box center [322, 476] width 543 height 123
click at [115, 419] on span "Categories" at bounding box center [87, 416] width 72 height 21
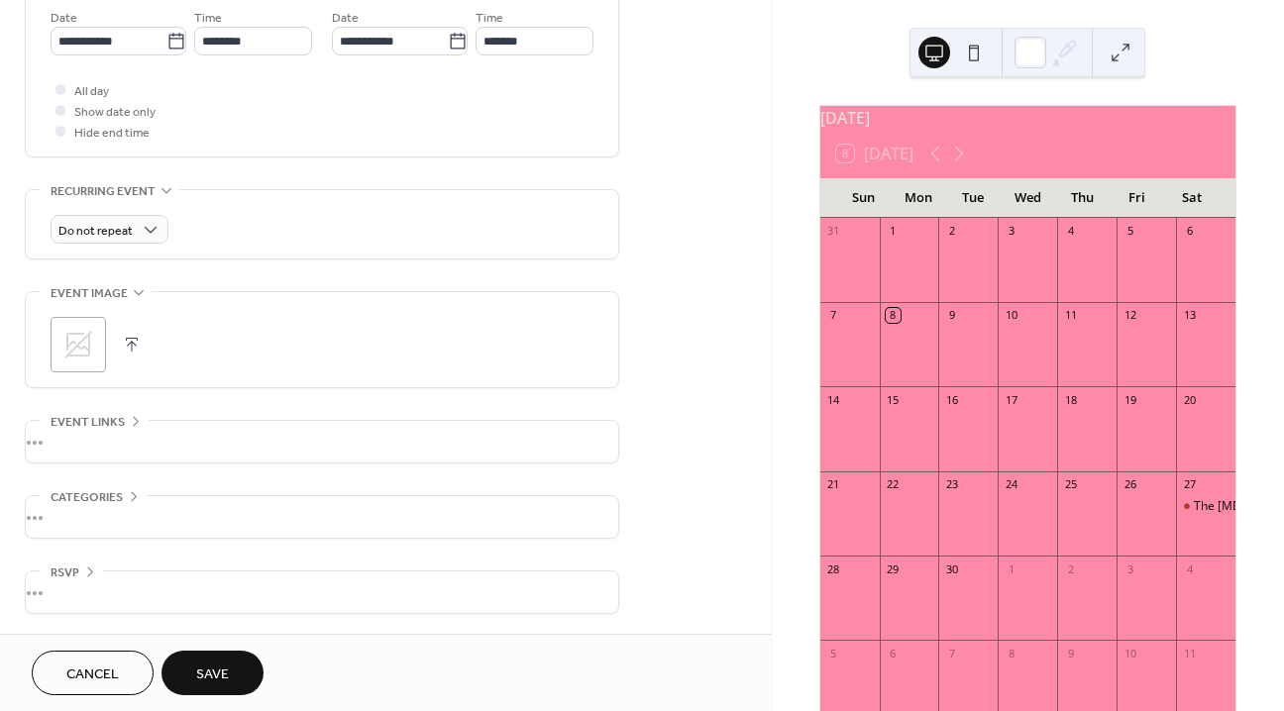
scroll to position [689, 0]
click at [75, 558] on div "**********" at bounding box center [322, 17] width 594 height 1193
click at [72, 567] on span "RSVP" at bounding box center [65, 573] width 29 height 21
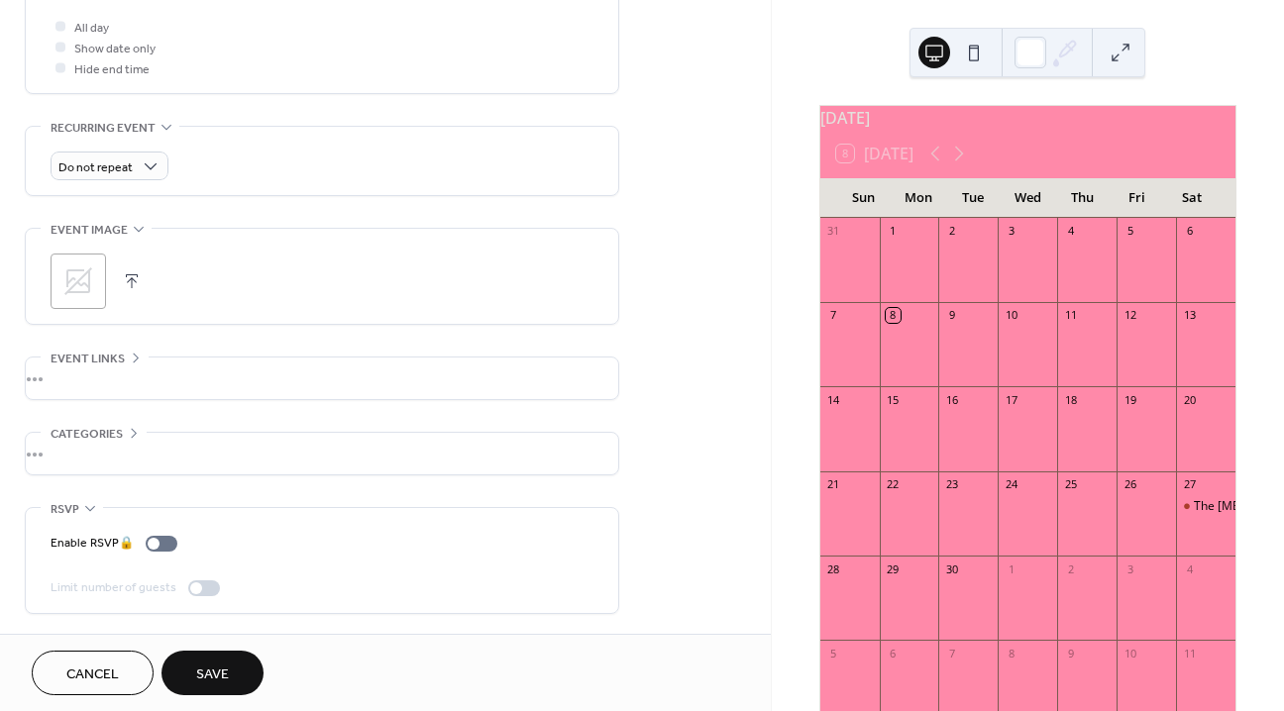
click at [69, 499] on span "RSVP" at bounding box center [65, 509] width 29 height 21
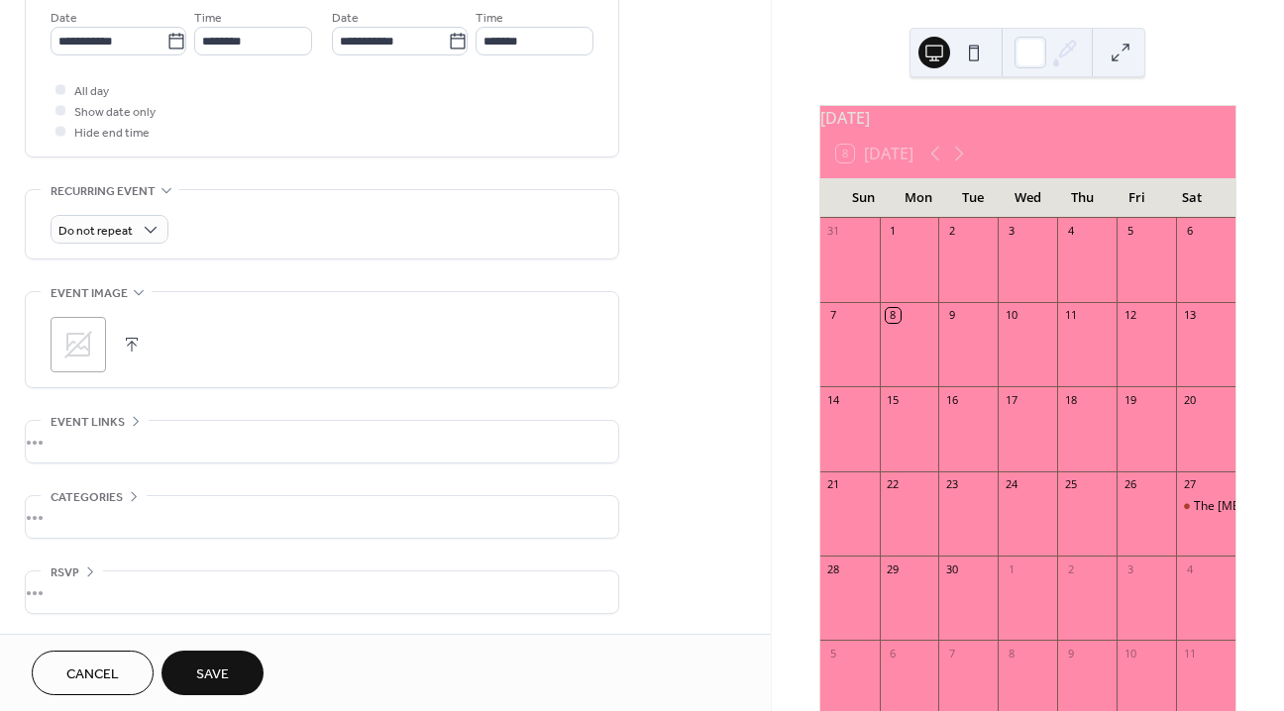
scroll to position [689, 0]
click at [202, 666] on span "Save" at bounding box center [212, 675] width 33 height 21
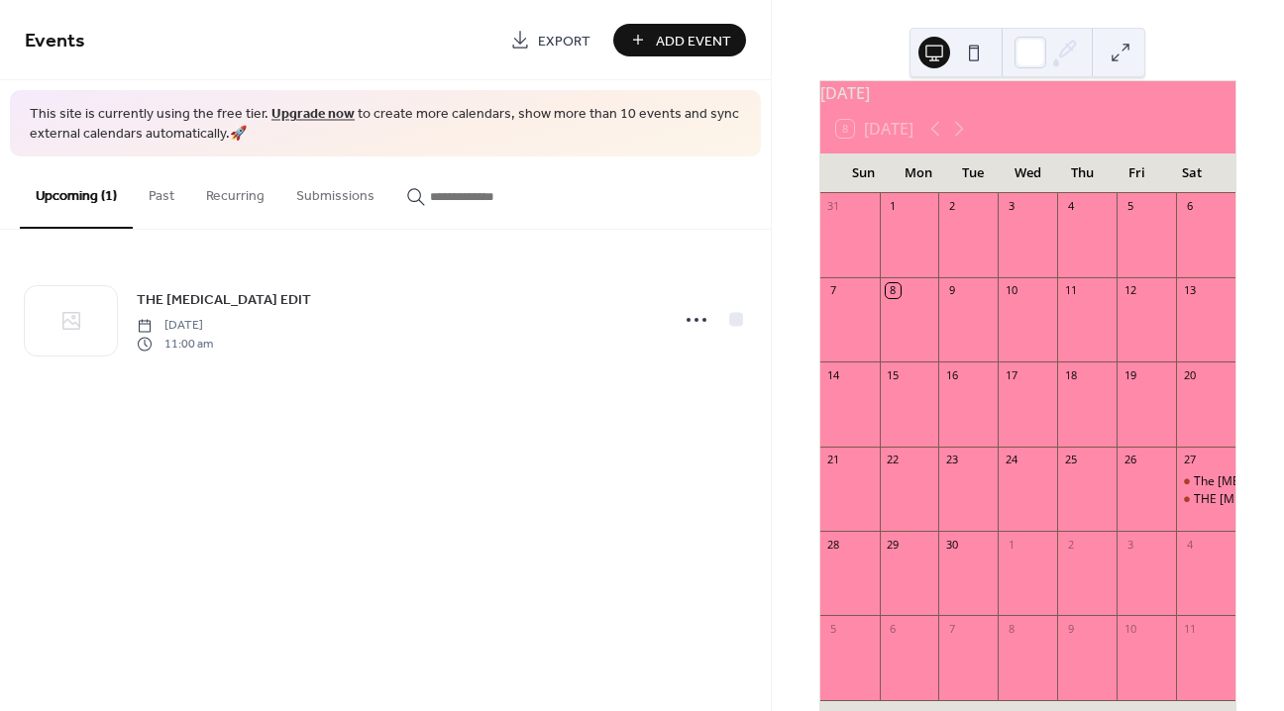
scroll to position [31, 0]
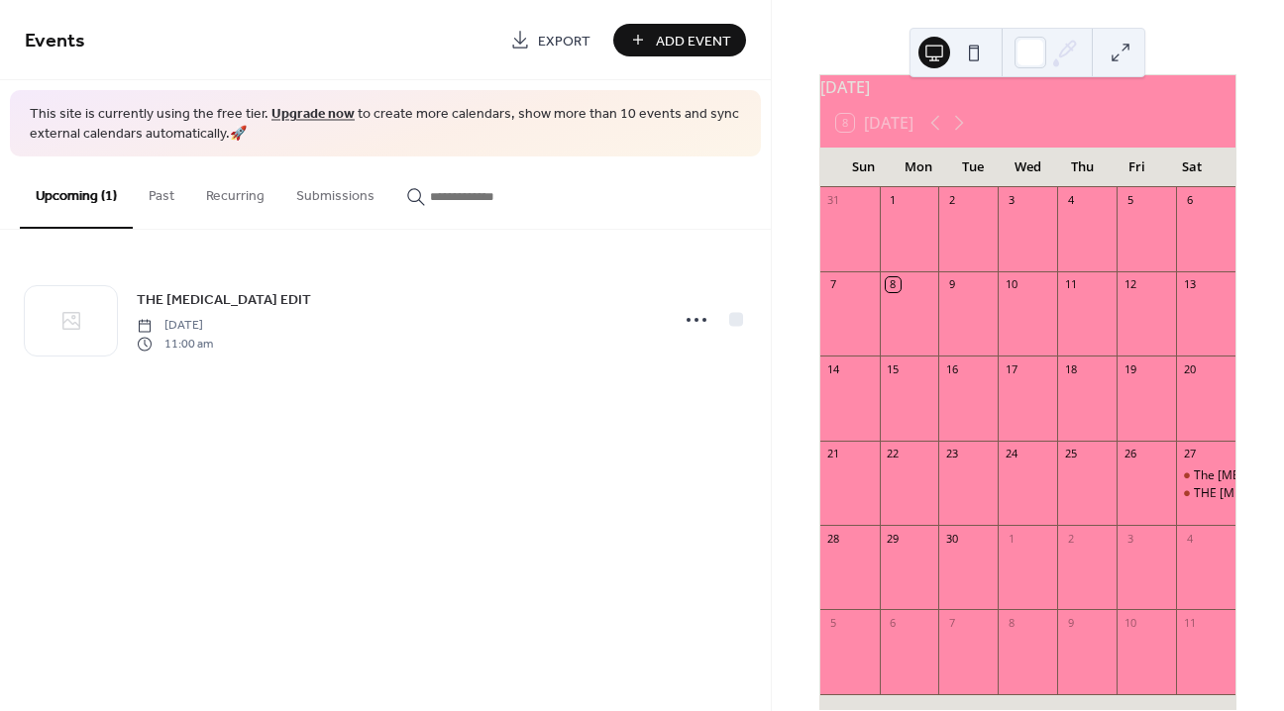
click at [977, 48] on button at bounding box center [974, 53] width 32 height 32
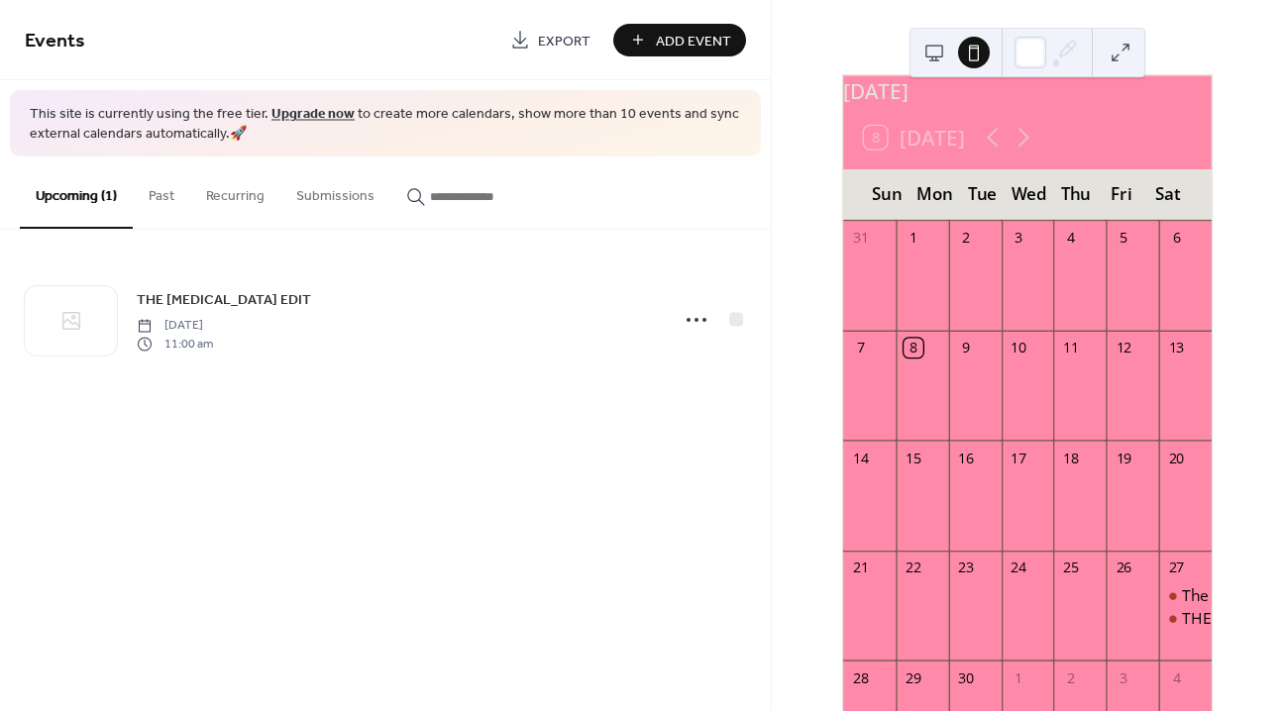
scroll to position [0, 0]
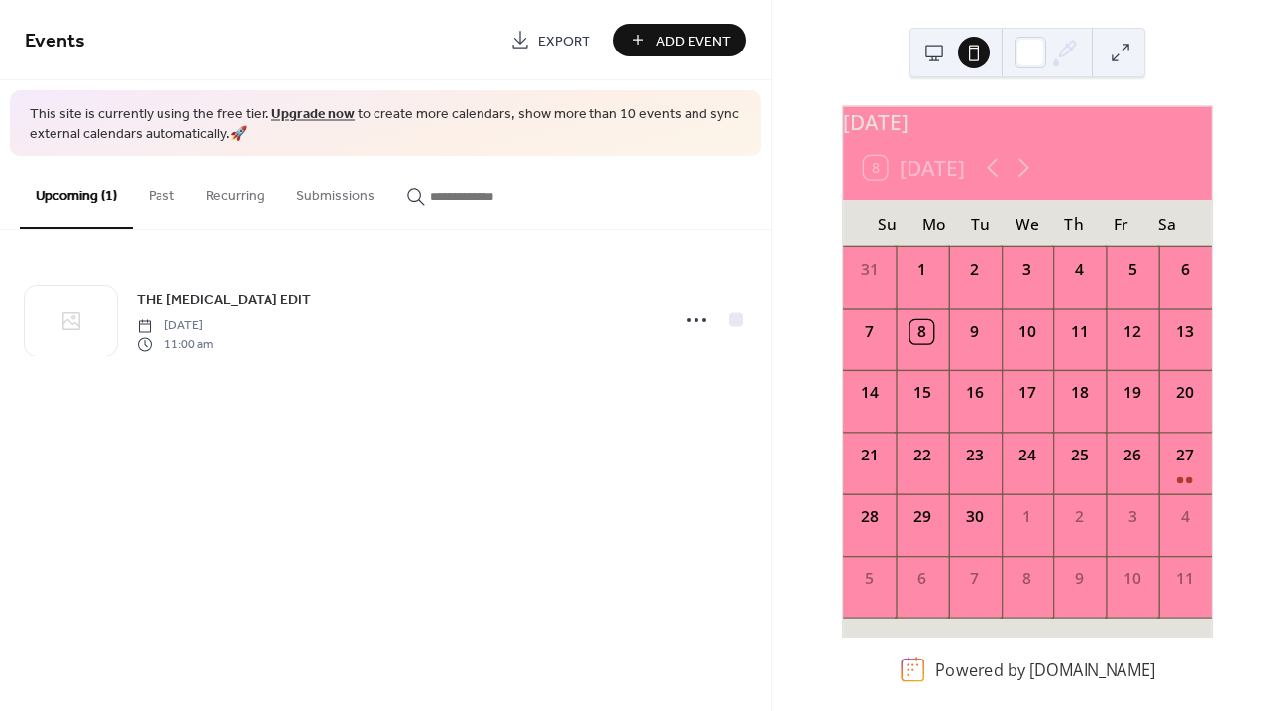
click at [937, 63] on button at bounding box center [934, 53] width 32 height 32
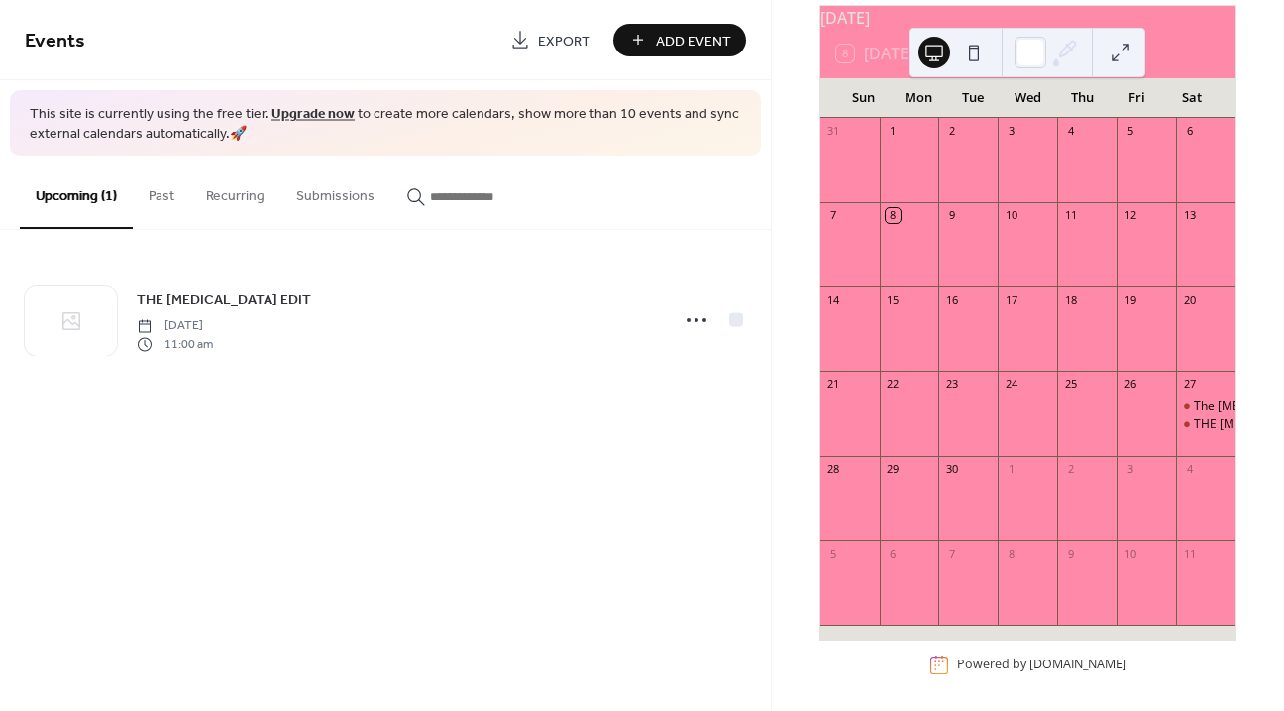
scroll to position [118, 0]
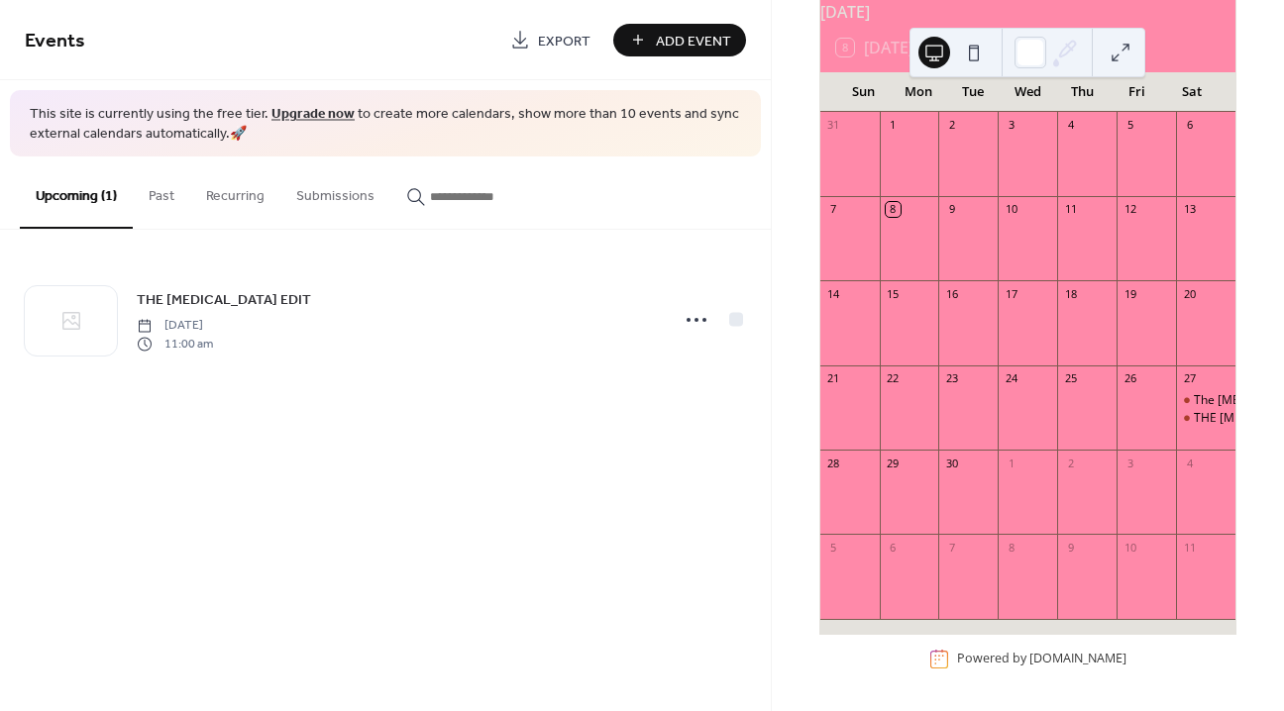
click at [1196, 370] on div "27" at bounding box center [1205, 379] width 59 height 27
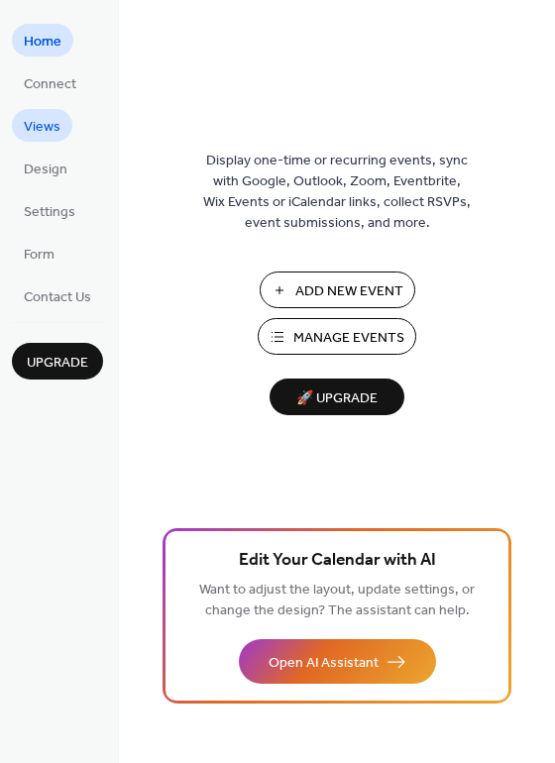
click at [62, 129] on link "Views" at bounding box center [42, 125] width 60 height 33
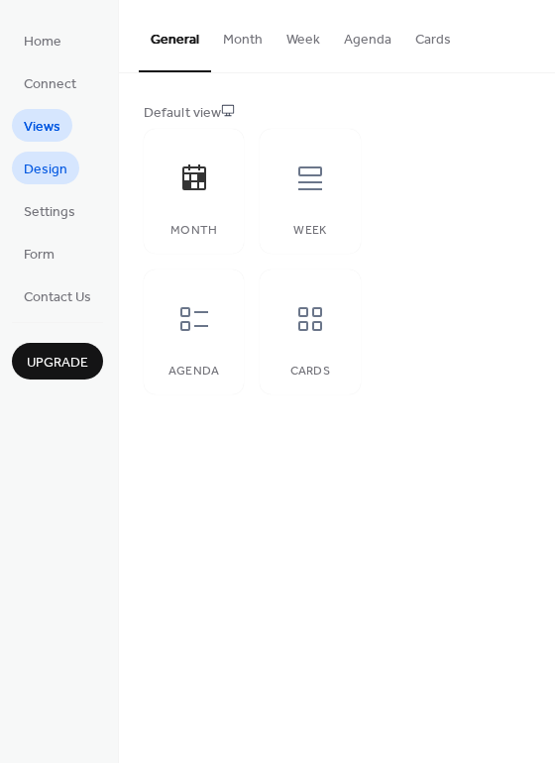
click at [60, 165] on span "Design" at bounding box center [46, 170] width 44 height 21
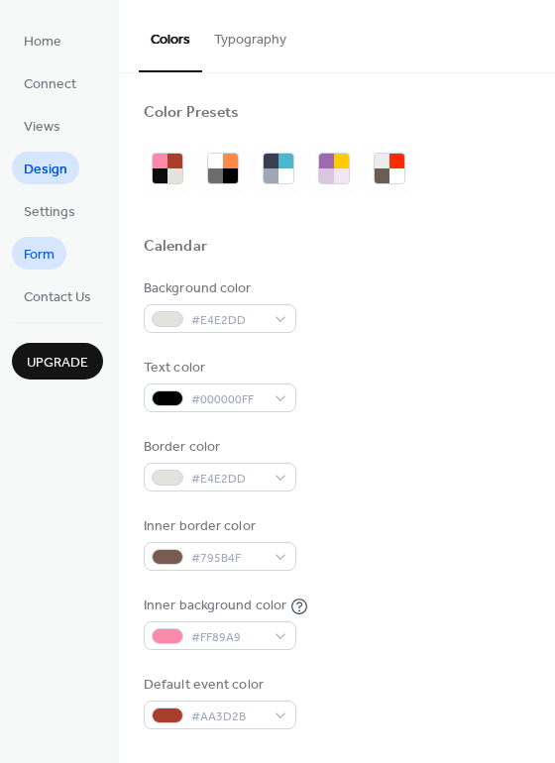
click at [47, 252] on span "Form" at bounding box center [39, 255] width 31 height 21
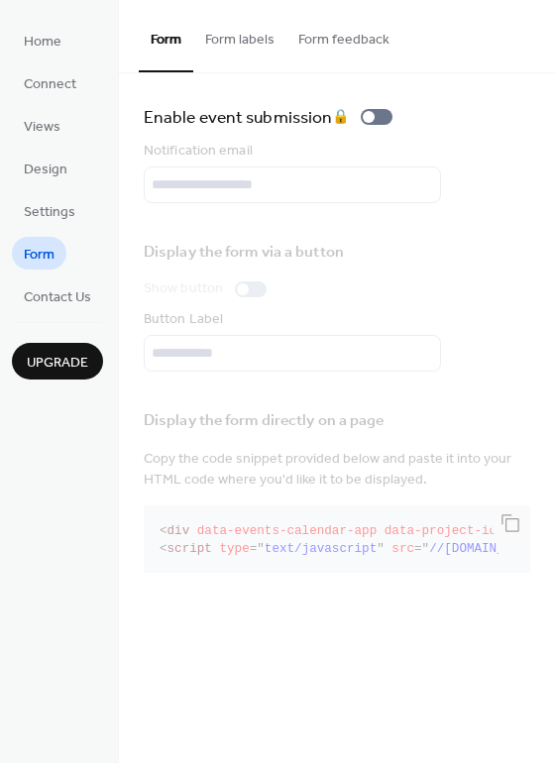
click at [75, 27] on ul "Home Connect Views Design Settings Form Contact Us" at bounding box center [57, 168] width 91 height 288
click at [63, 31] on link "Home" at bounding box center [42, 40] width 61 height 33
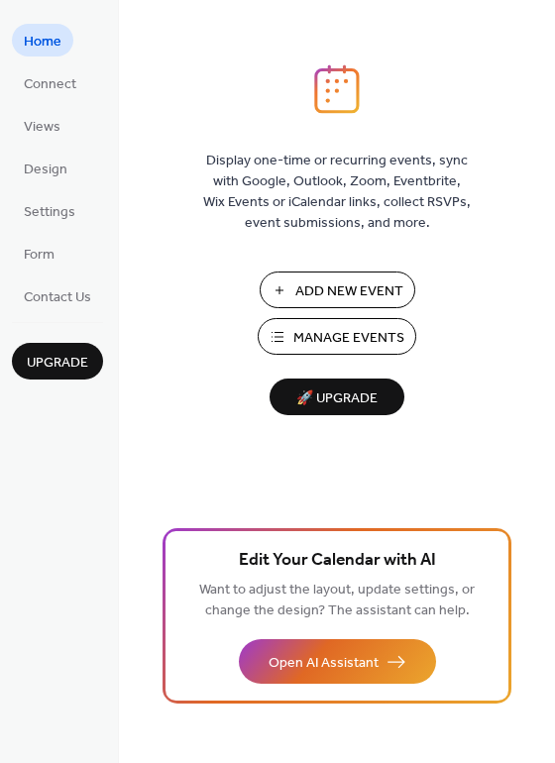
click at [317, 333] on span "Manage Events" at bounding box center [348, 338] width 111 height 21
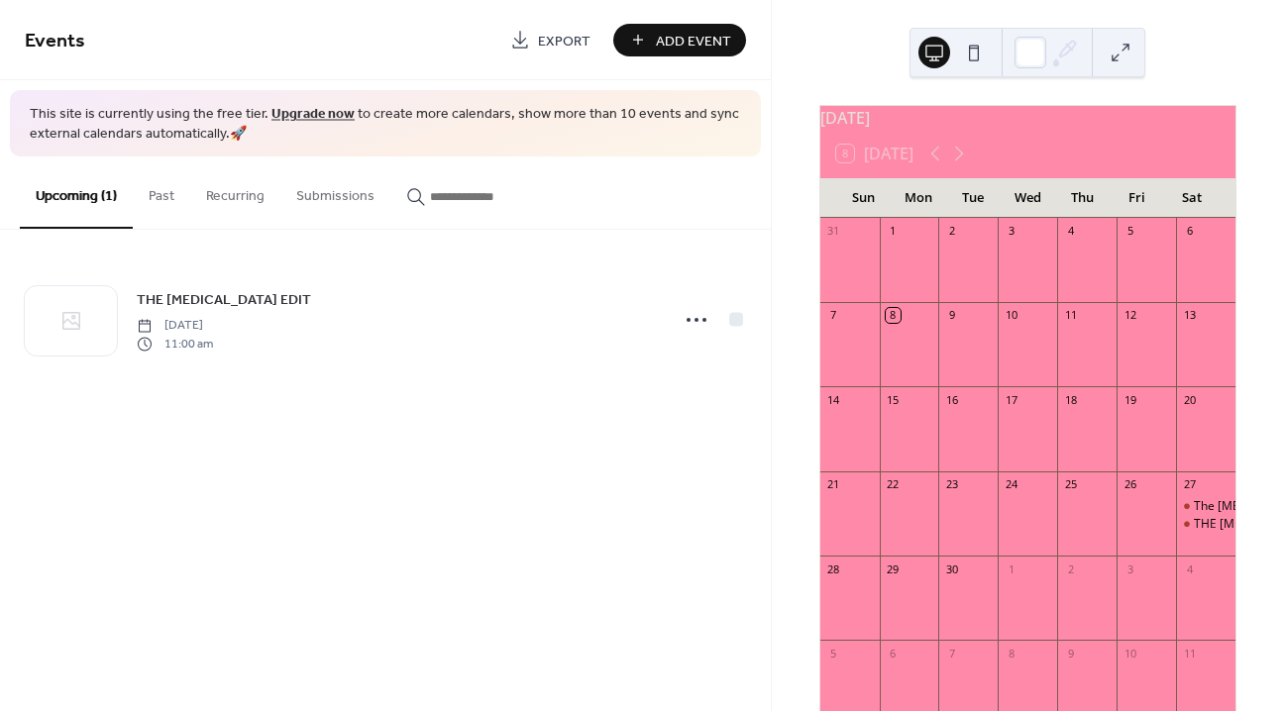
click at [1182, 492] on div "27" at bounding box center [1189, 485] width 15 height 15
click at [1176, 515] on div "The [MEDICAL_DATA] Edit" at bounding box center [1205, 506] width 59 height 17
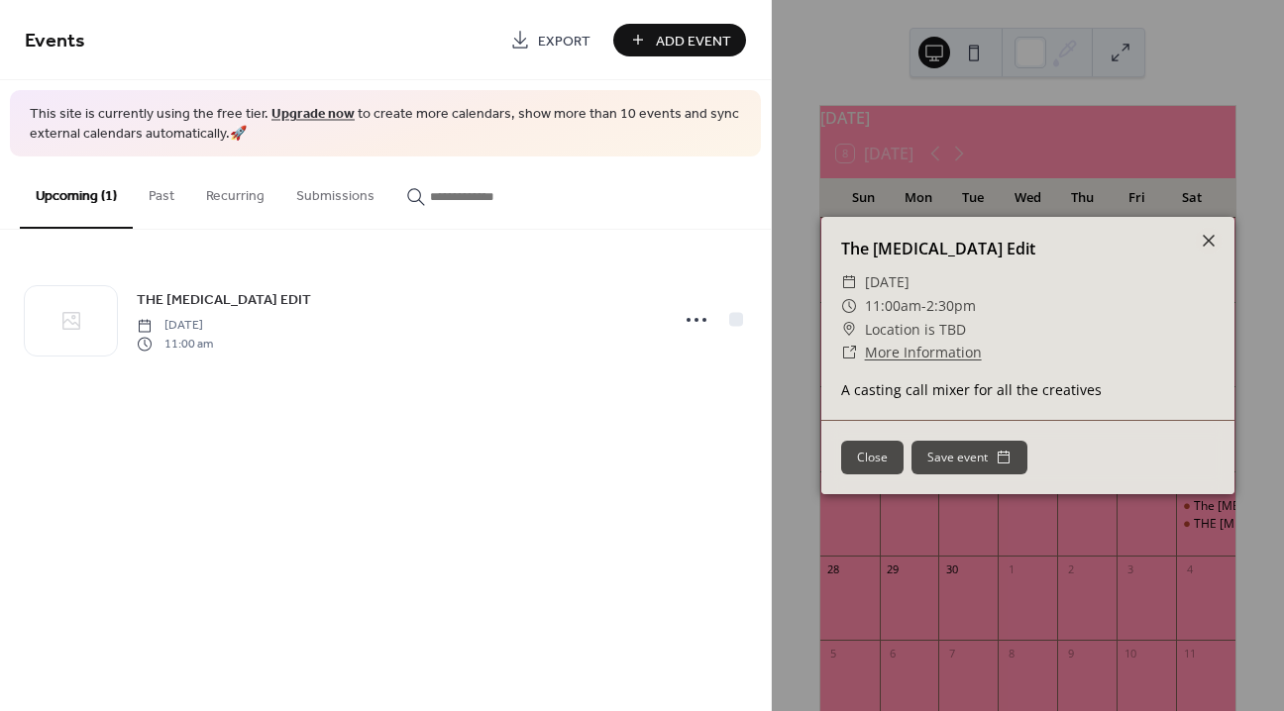
click at [1206, 239] on icon at bounding box center [1209, 241] width 12 height 12
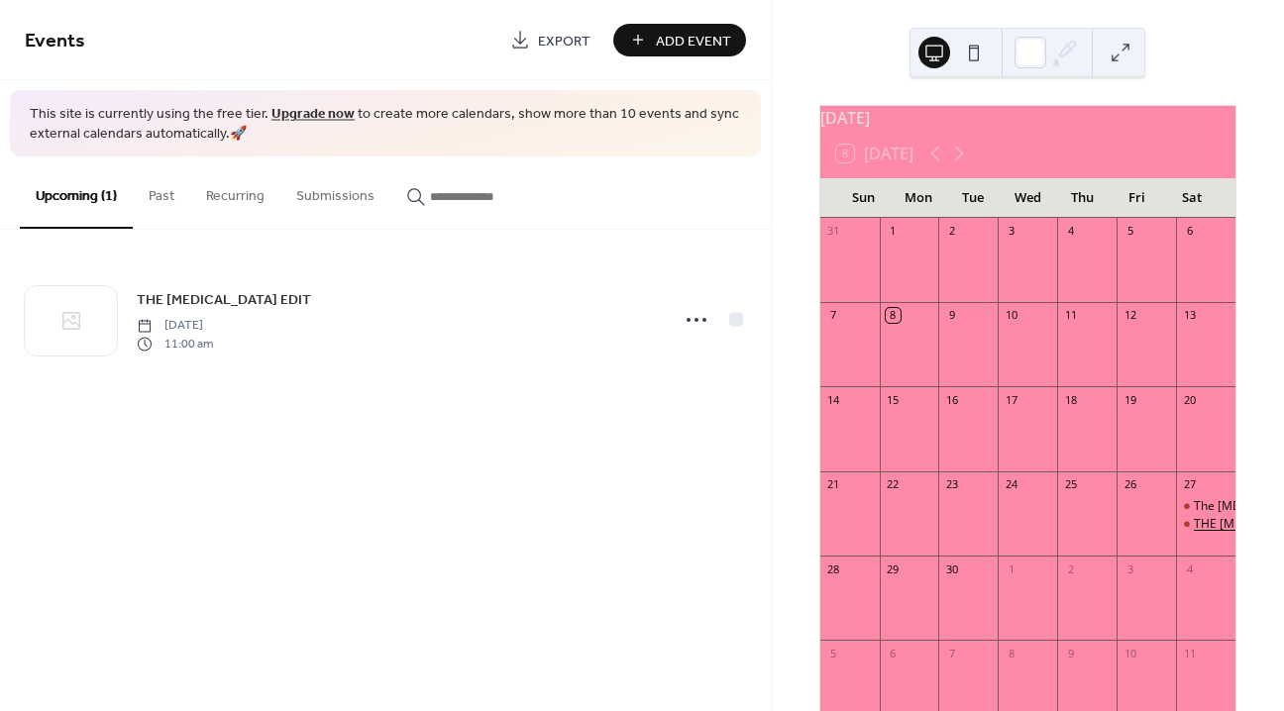
click at [1194, 533] on div "THE [MEDICAL_DATA] EDIT" at bounding box center [1269, 524] width 151 height 17
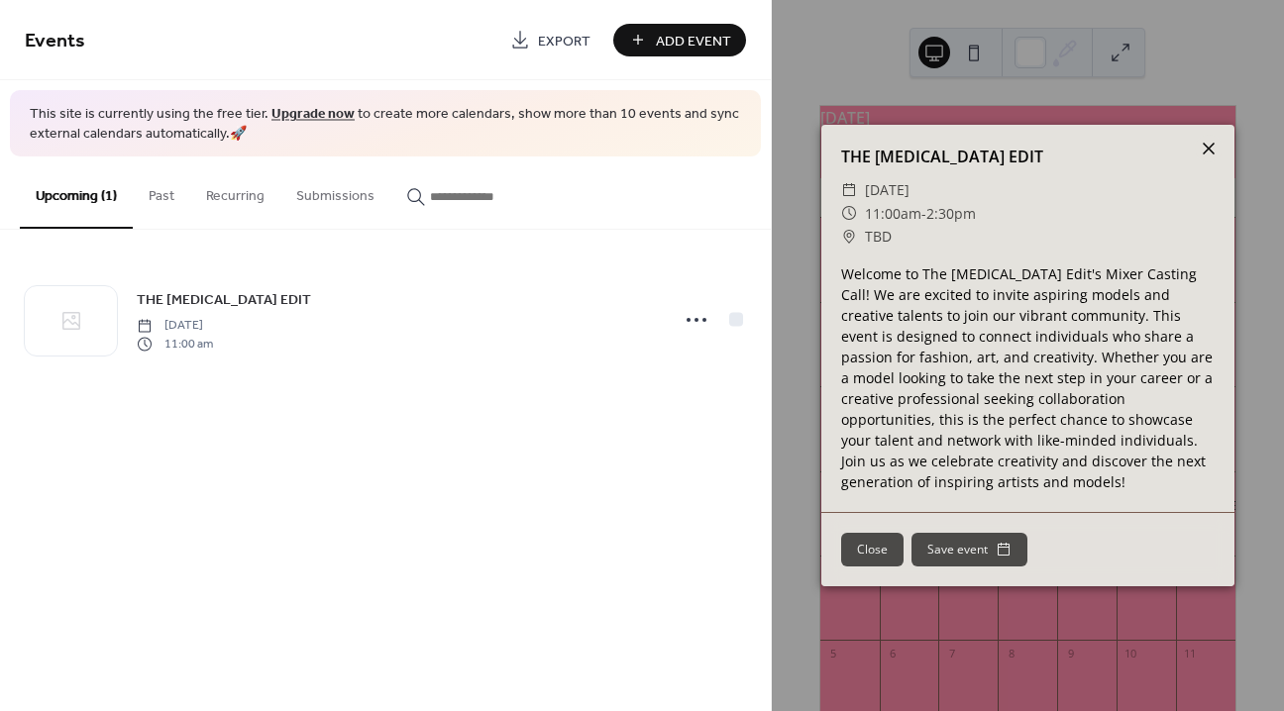
click at [1203, 151] on icon at bounding box center [1209, 149] width 24 height 24
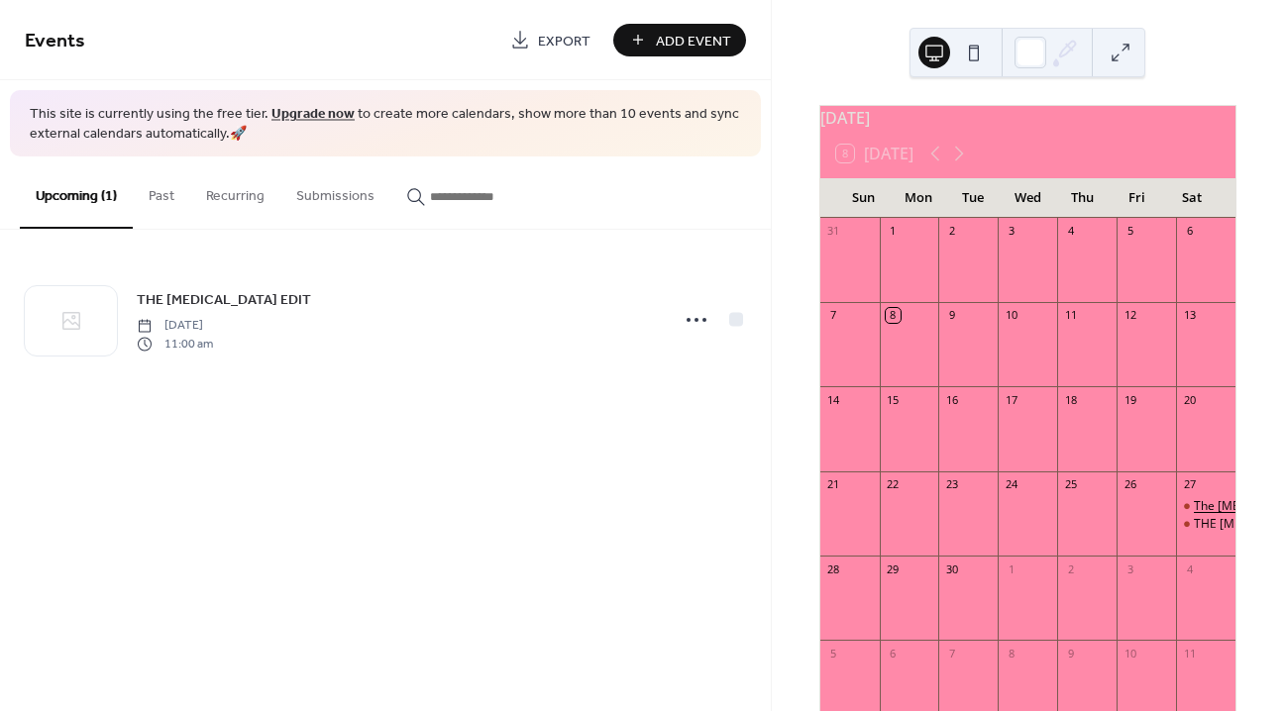
click at [1194, 515] on div "The [MEDICAL_DATA] Edit" at bounding box center [1266, 506] width 144 height 17
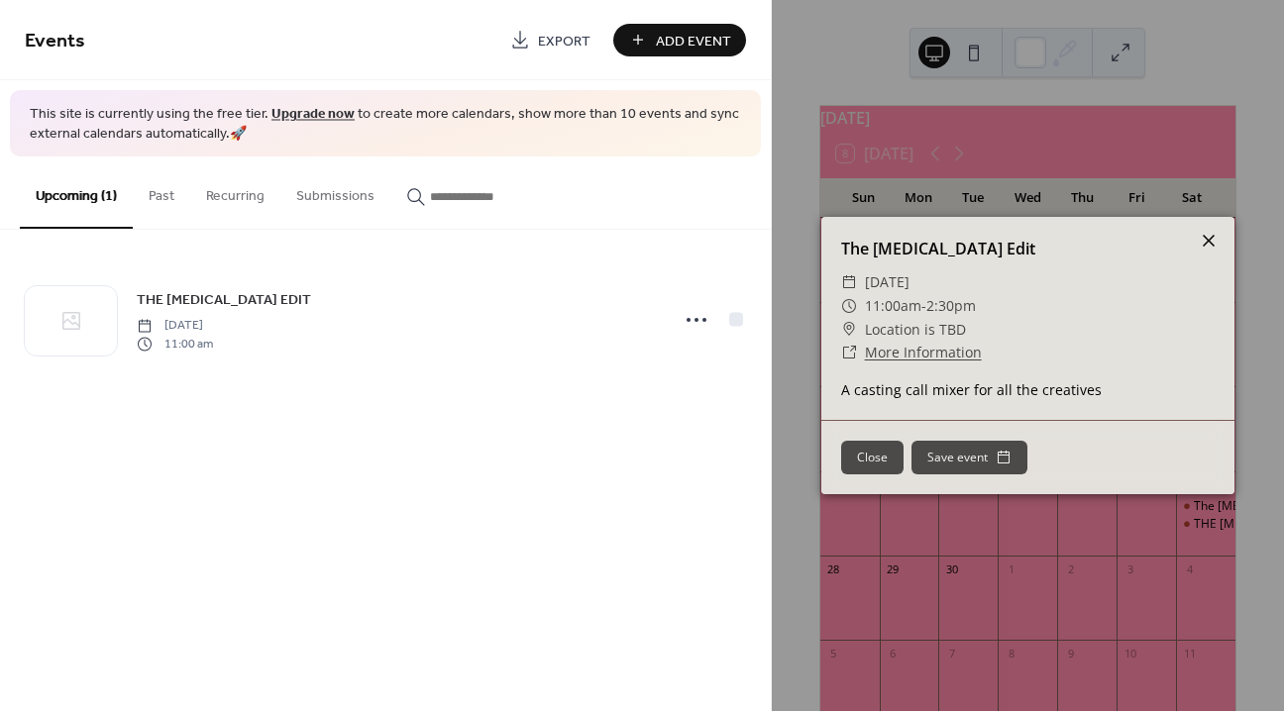
click at [1213, 244] on icon at bounding box center [1209, 241] width 12 height 12
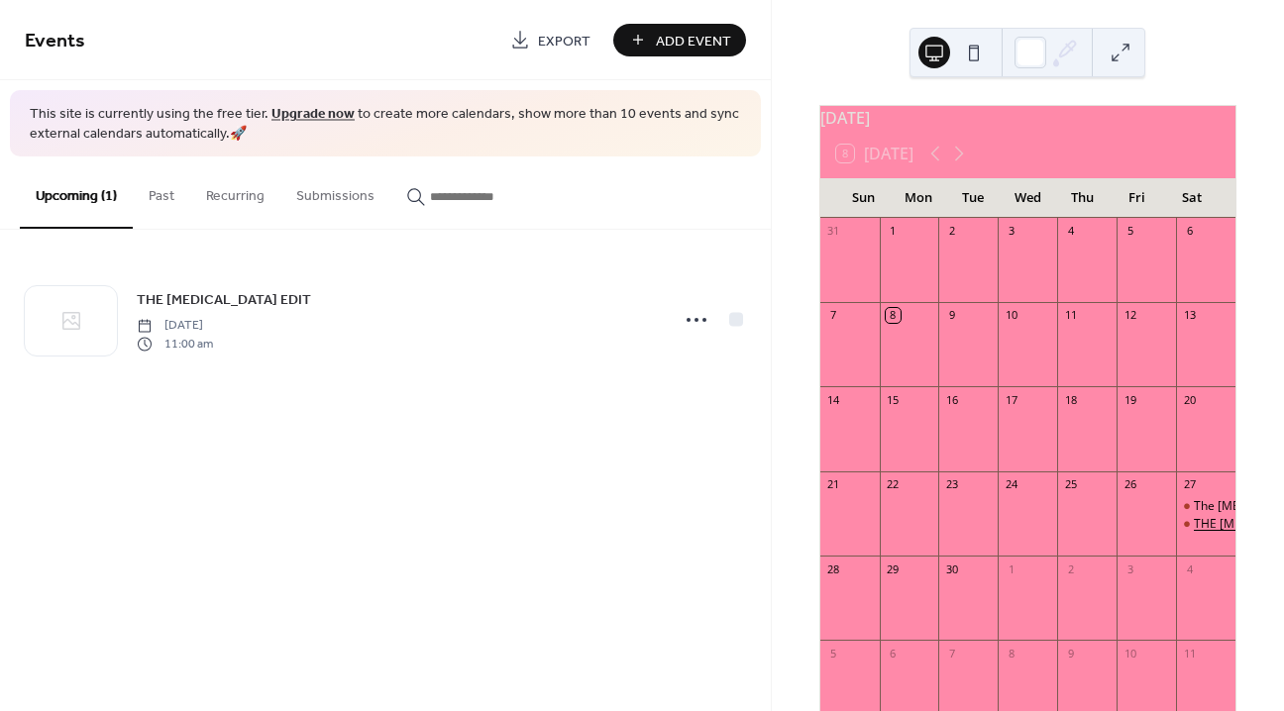
click at [1194, 533] on div "THE [MEDICAL_DATA] EDIT" at bounding box center [1269, 524] width 151 height 17
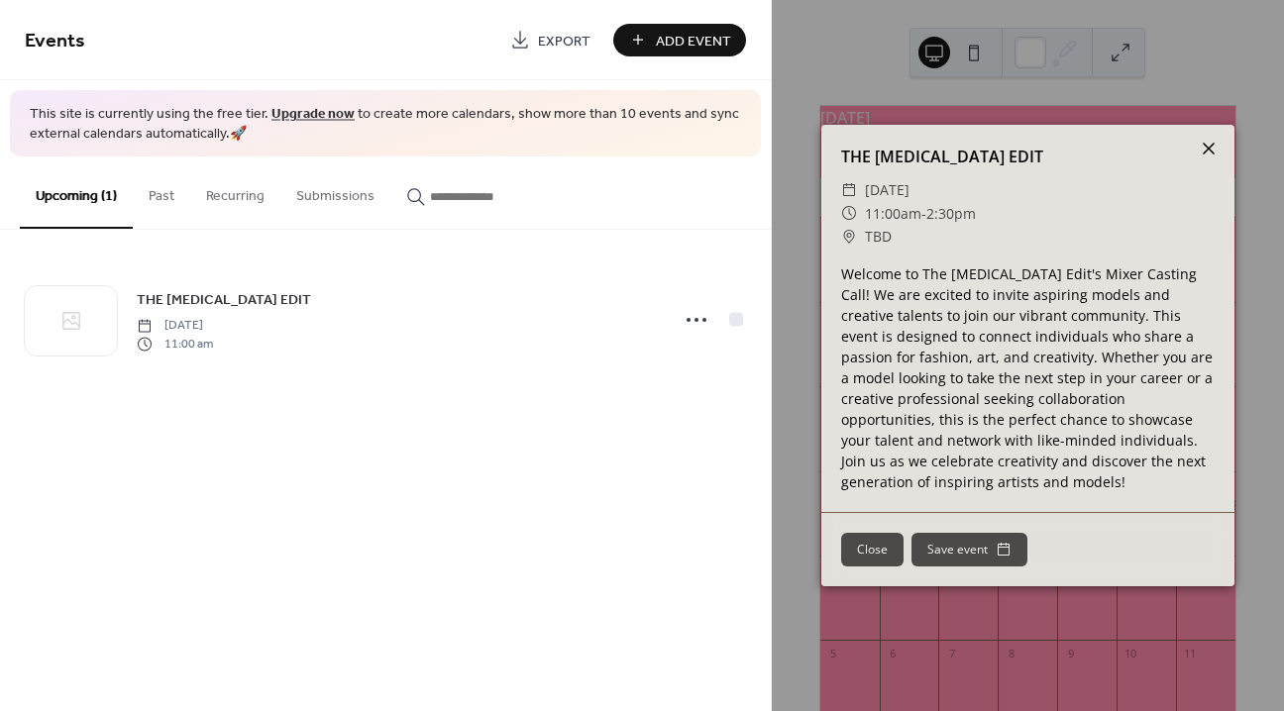
click at [1208, 149] on icon at bounding box center [1209, 149] width 12 height 12
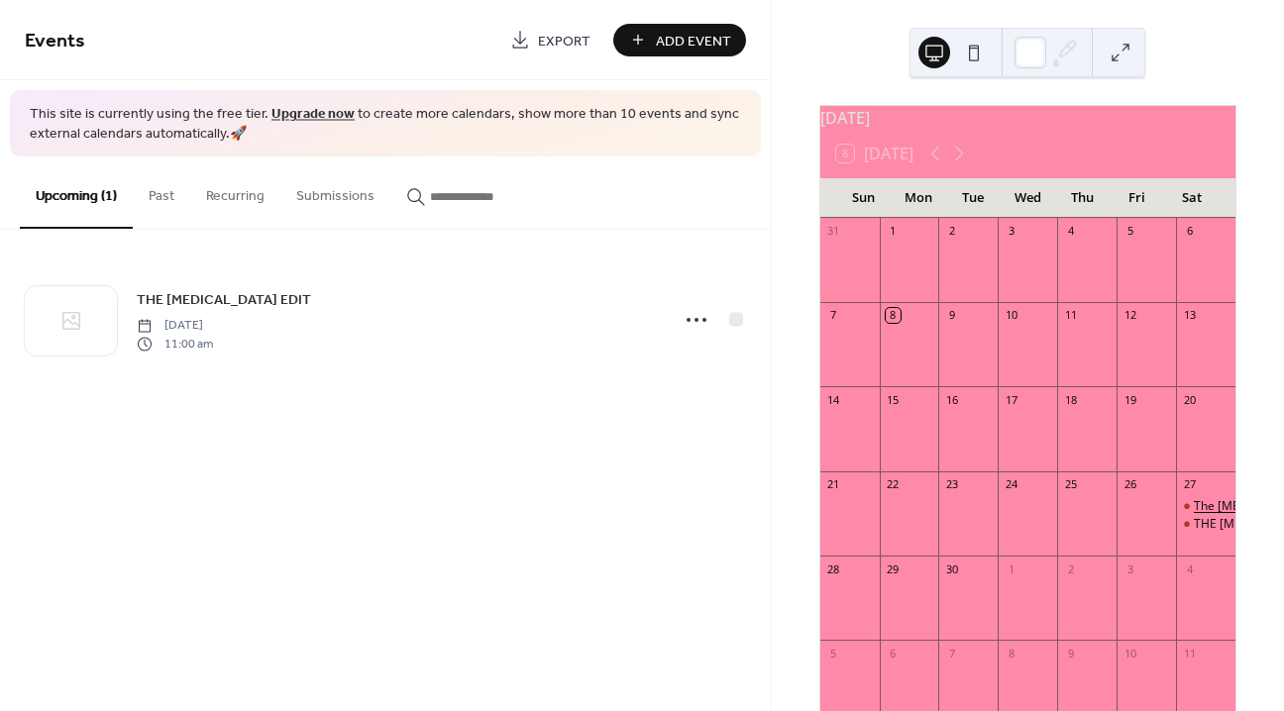
click at [1194, 515] on div "The [MEDICAL_DATA] Edit" at bounding box center [1266, 506] width 144 height 17
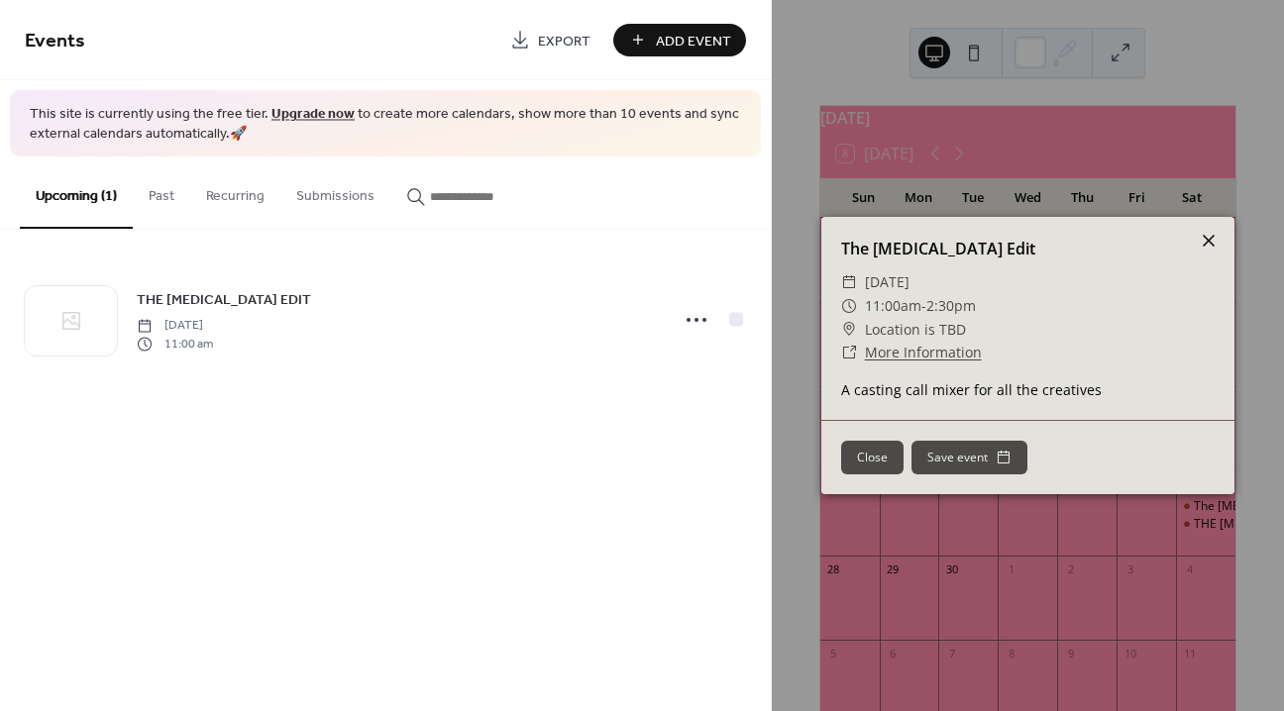
click at [1213, 235] on icon at bounding box center [1209, 241] width 12 height 12
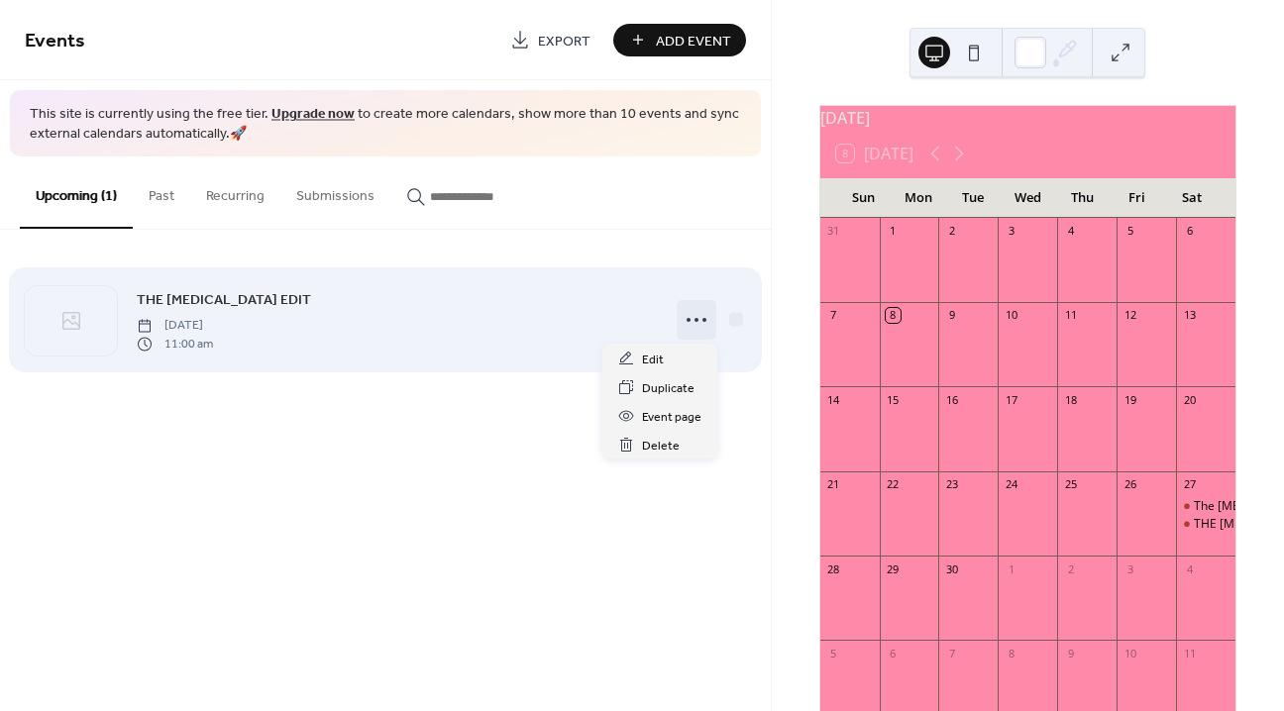
click at [700, 322] on icon at bounding box center [697, 320] width 32 height 32
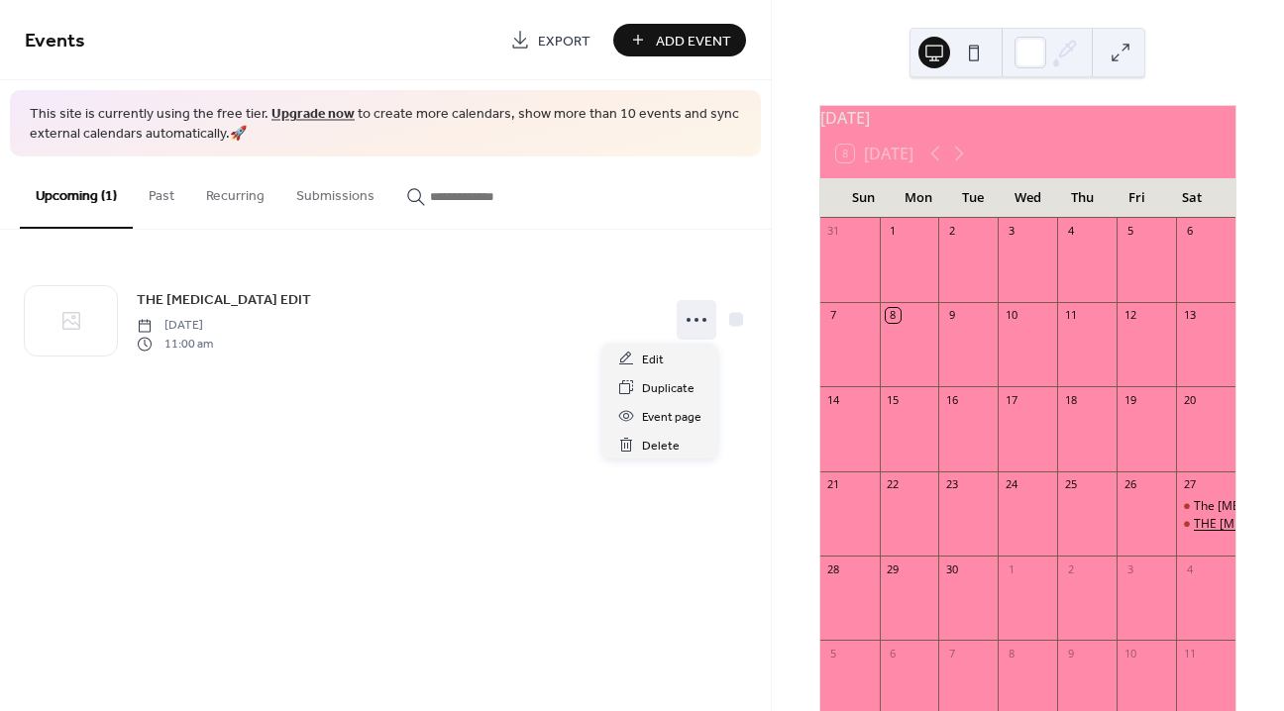
click at [1197, 533] on div "THE [MEDICAL_DATA] EDIT" at bounding box center [1269, 524] width 151 height 17
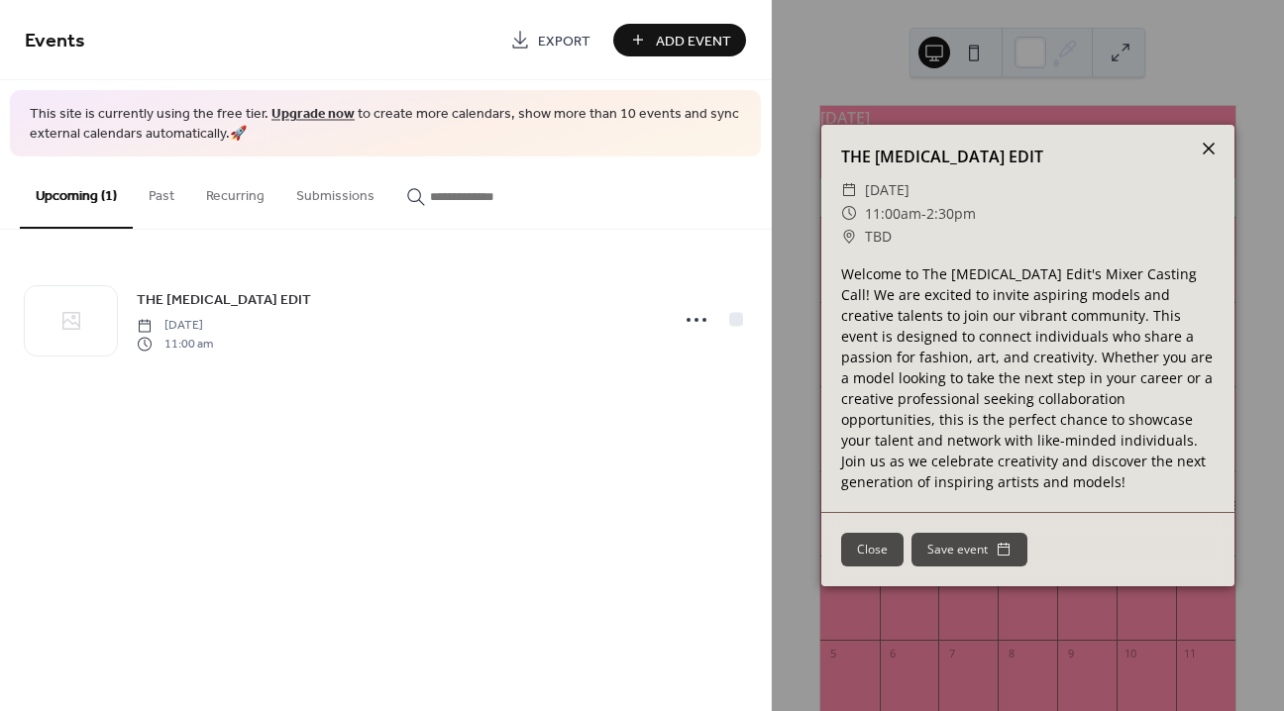
click at [1209, 151] on icon at bounding box center [1209, 149] width 24 height 24
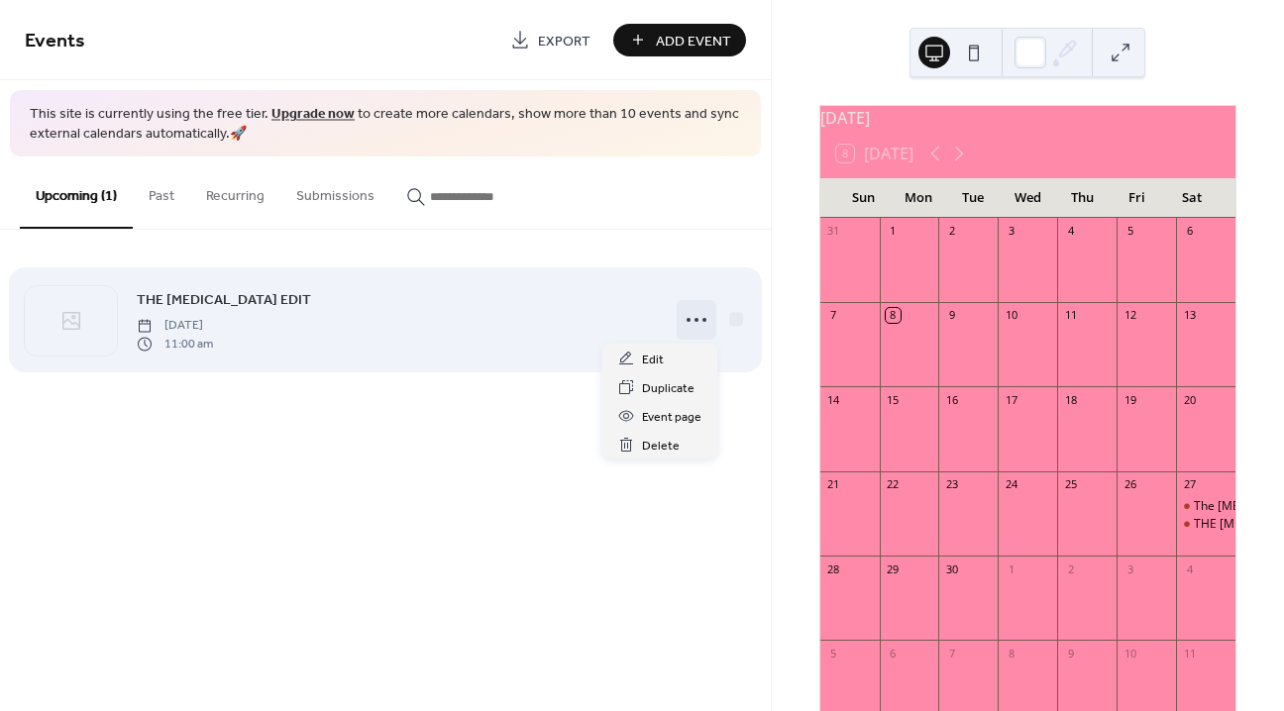
click at [682, 320] on icon at bounding box center [697, 320] width 32 height 32
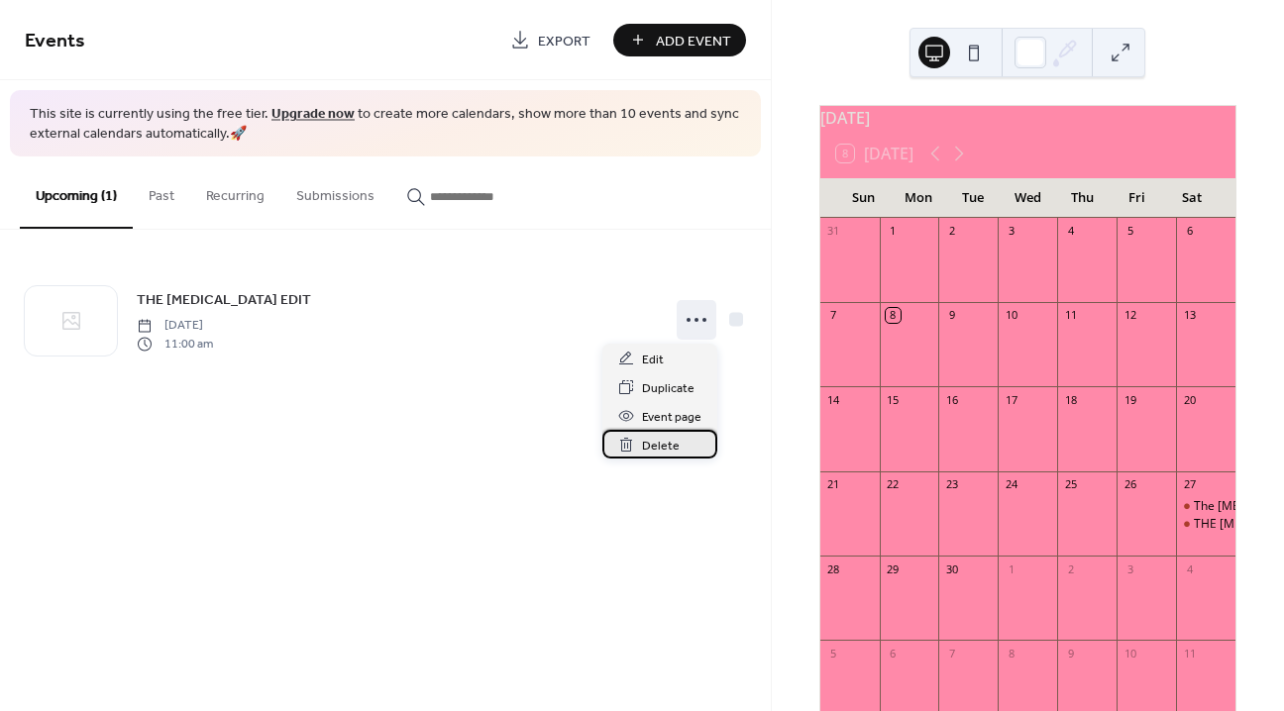
click at [667, 438] on span "Delete" at bounding box center [661, 446] width 38 height 21
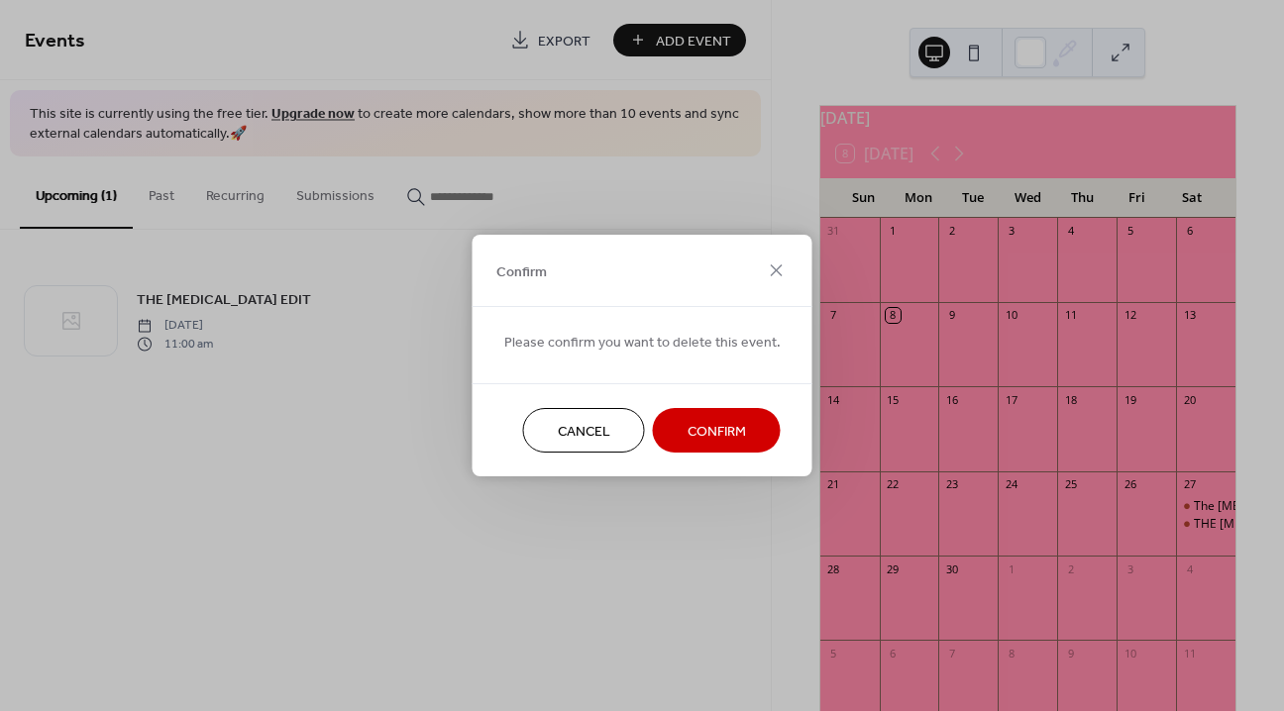
click at [696, 428] on span "Confirm" at bounding box center [717, 432] width 58 height 21
